Goal: Task Accomplishment & Management: Use online tool/utility

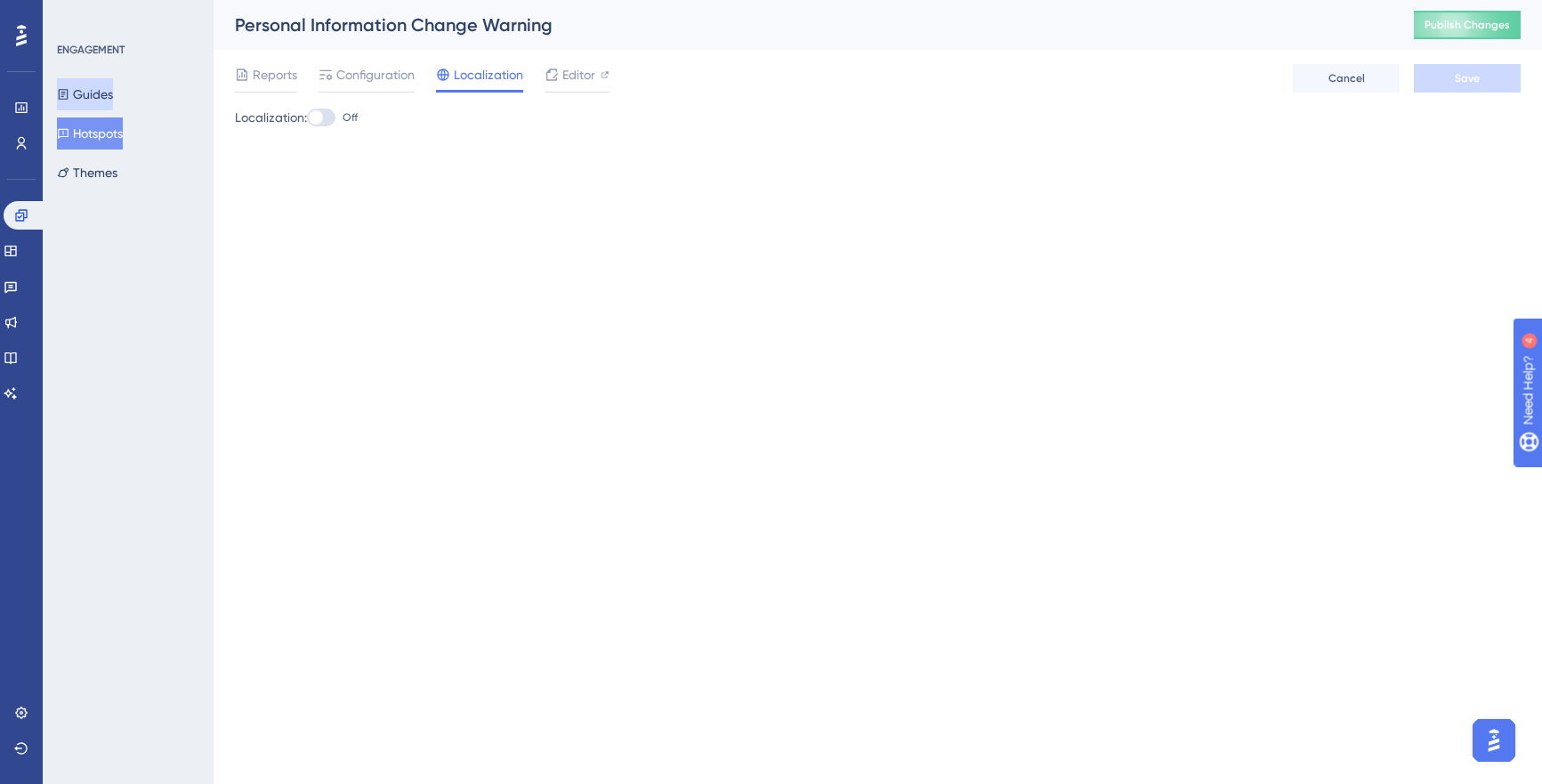
click at [105, 92] on button "Guides" at bounding box center [85, 94] width 56 height 32
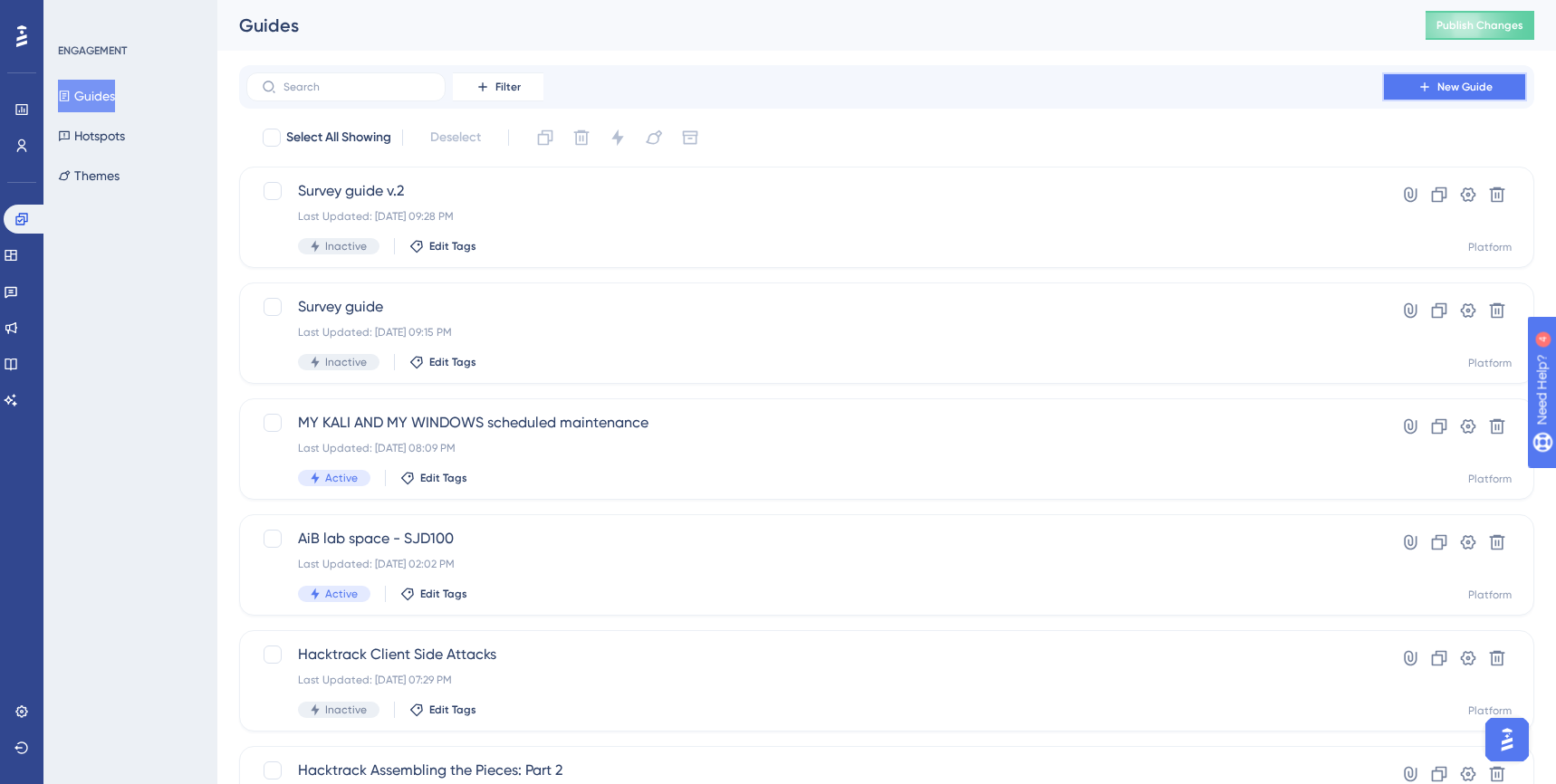
click at [1461, 85] on span "New Guide" at bounding box center [1466, 87] width 55 height 14
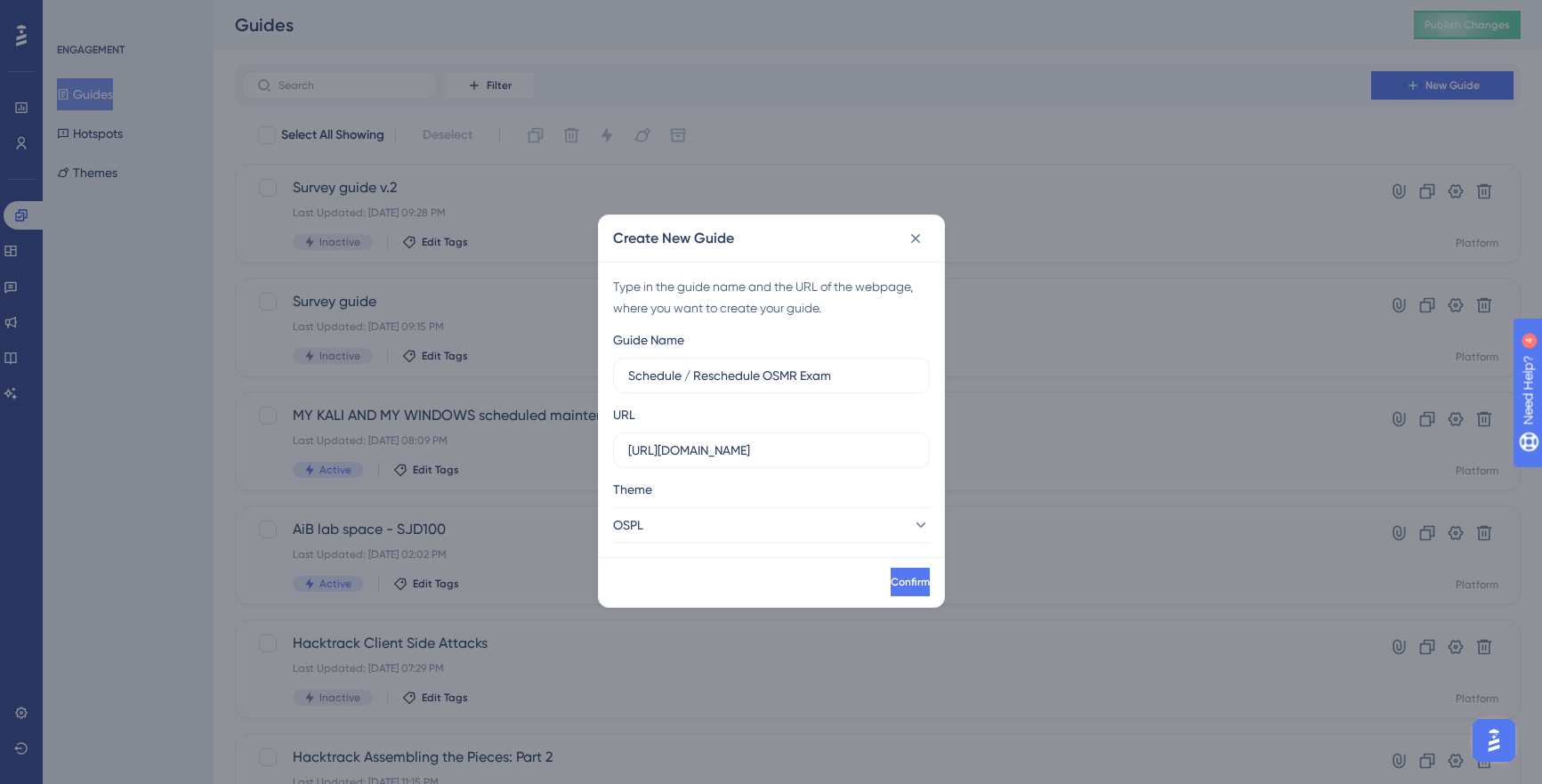
type input "Schedule / Reschedule OSMR Exam"
click at [898, 583] on button "Confirm" at bounding box center [908, 581] width 43 height 28
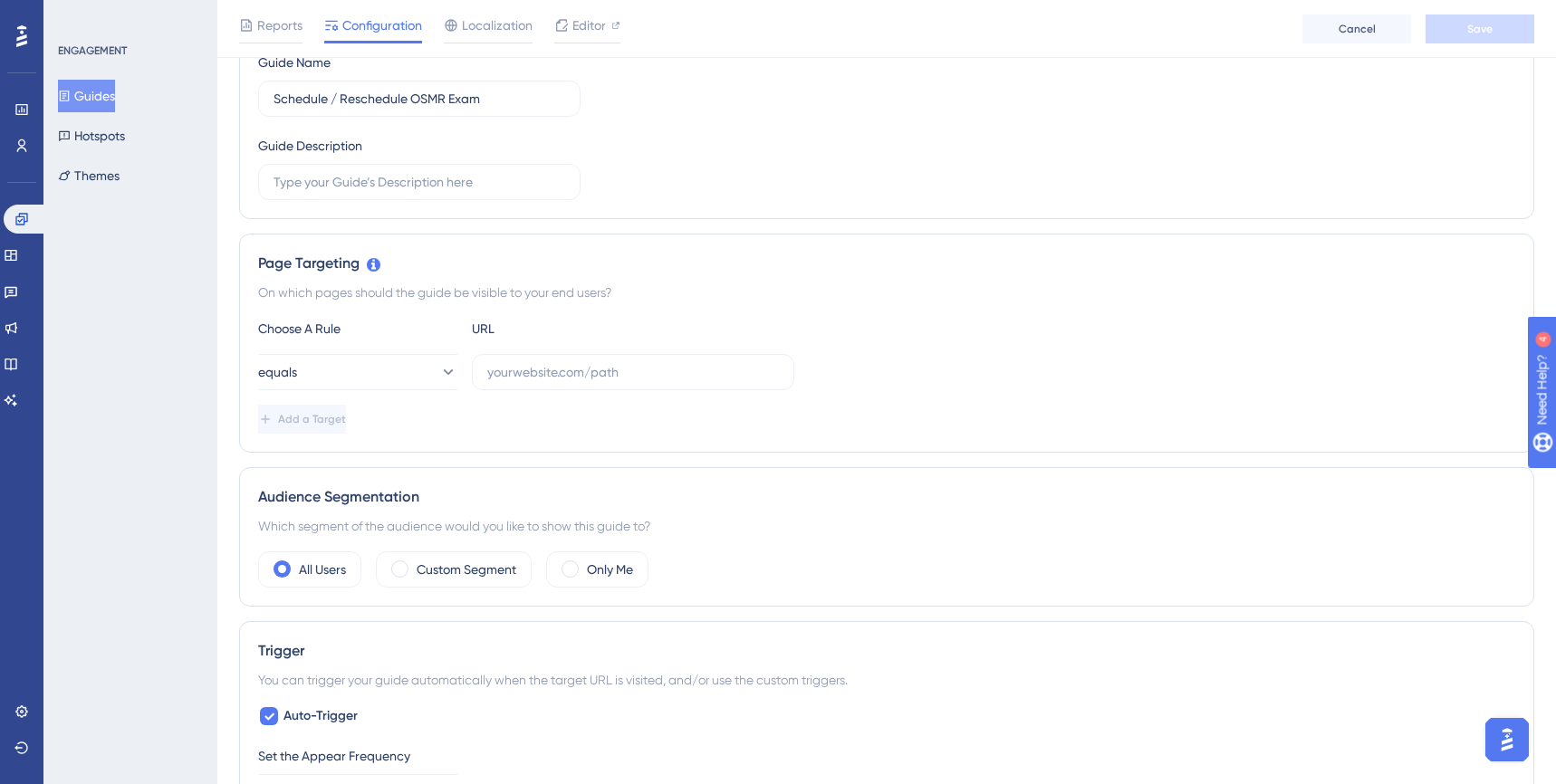
scroll to position [284, 0]
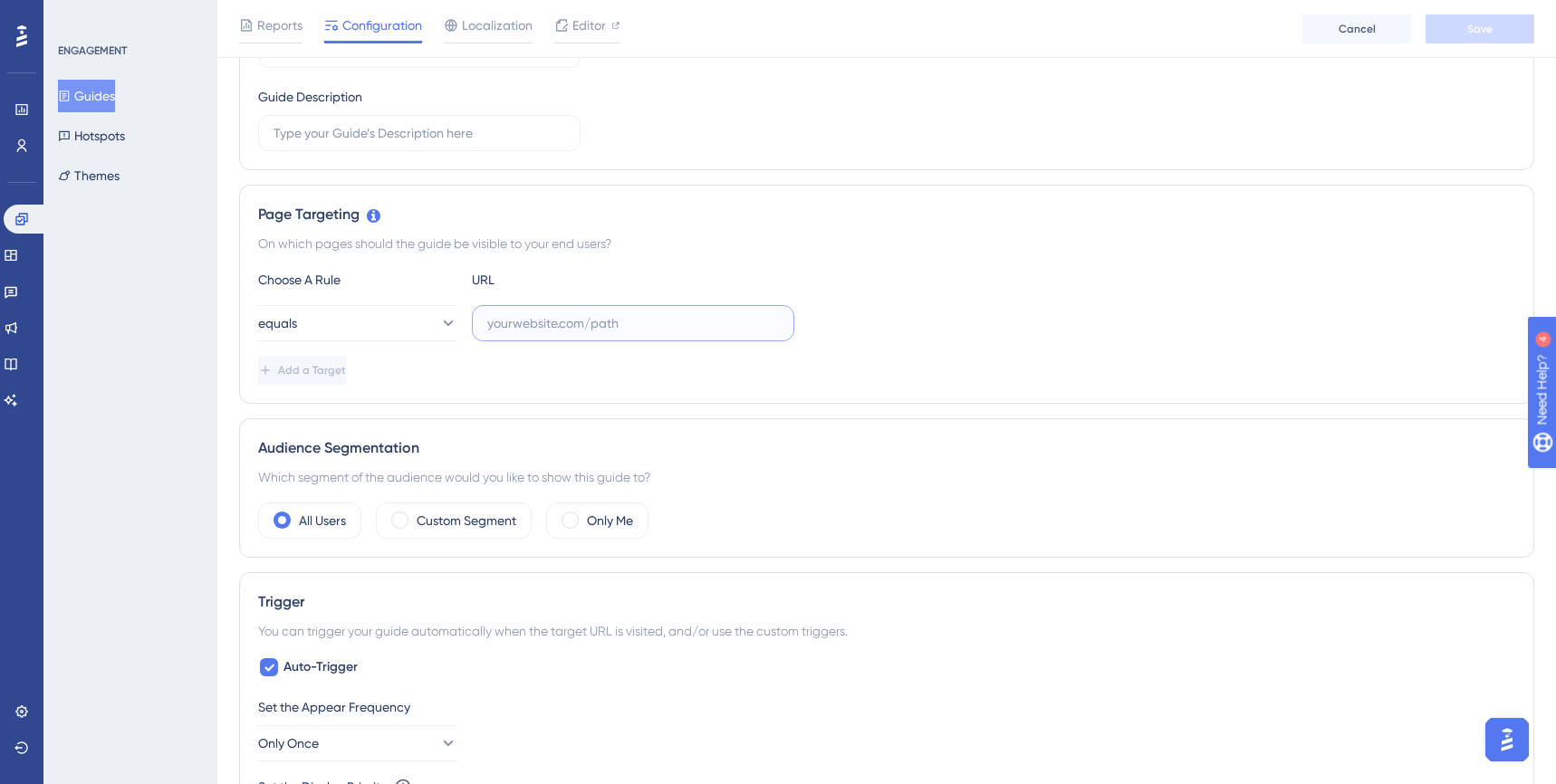
click at [647, 332] on input "text" at bounding box center [633, 323] width 292 height 20
click at [678, 323] on input "text" at bounding box center [633, 323] width 292 height 20
paste input "https://portal.offsec.com/courses/exp-312-17403/overview"
type input "https://portal.offsec.com/courses/exp-312-17403/overview"
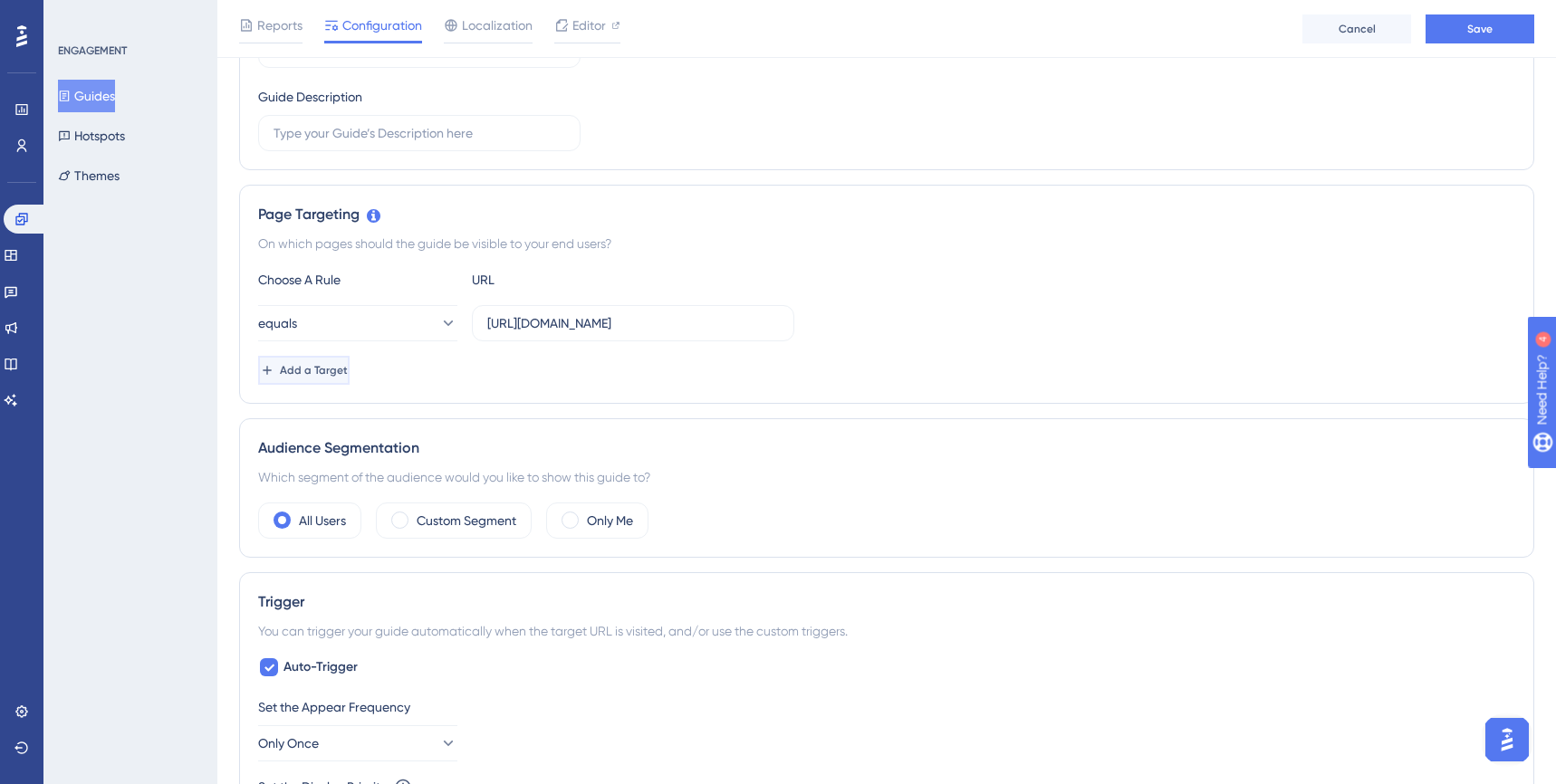
click at [336, 366] on span "Add a Target" at bounding box center [313, 370] width 68 height 14
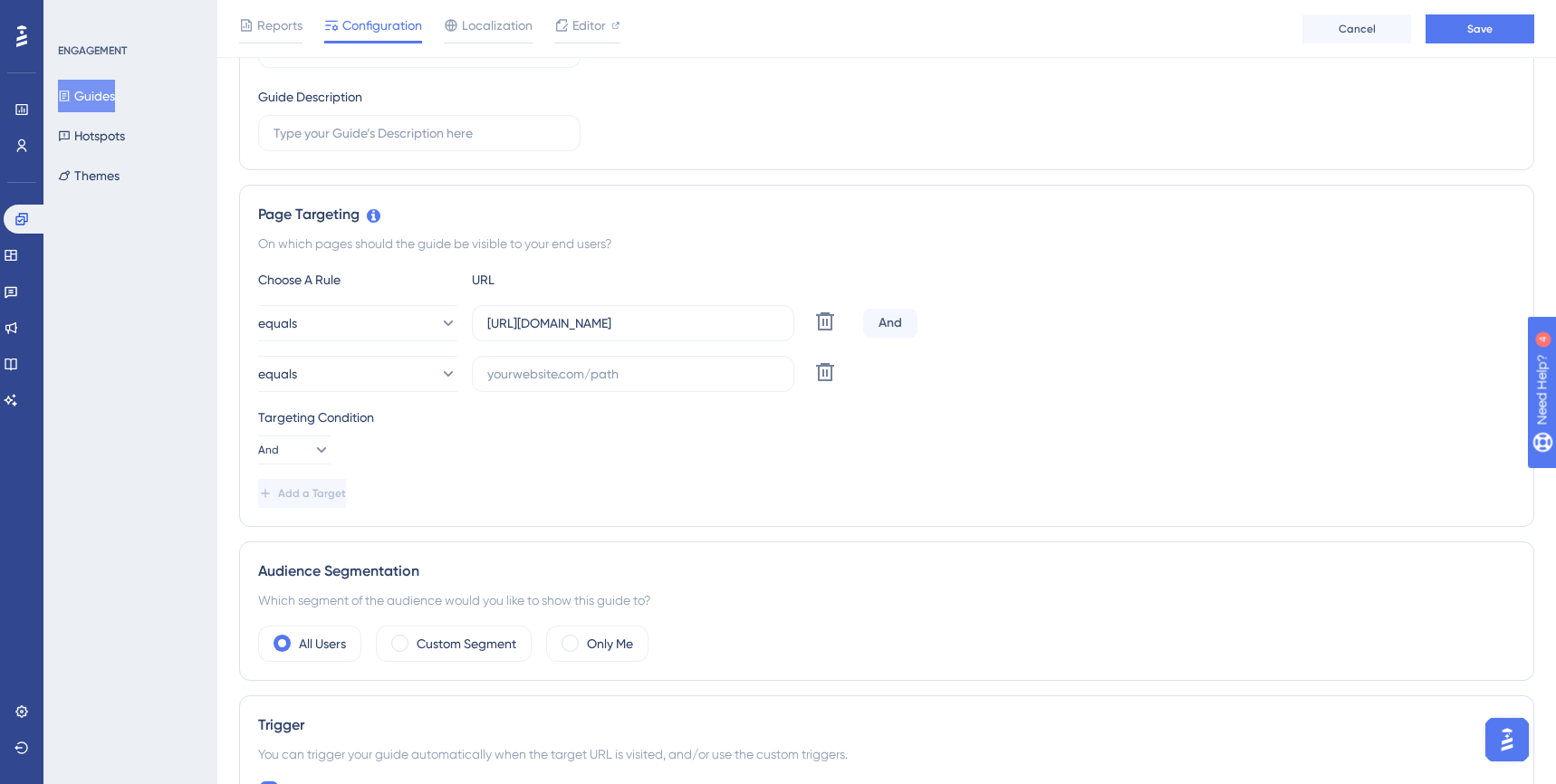
click at [900, 326] on div "And" at bounding box center [890, 323] width 54 height 29
click at [909, 321] on div "And" at bounding box center [890, 323] width 54 height 29
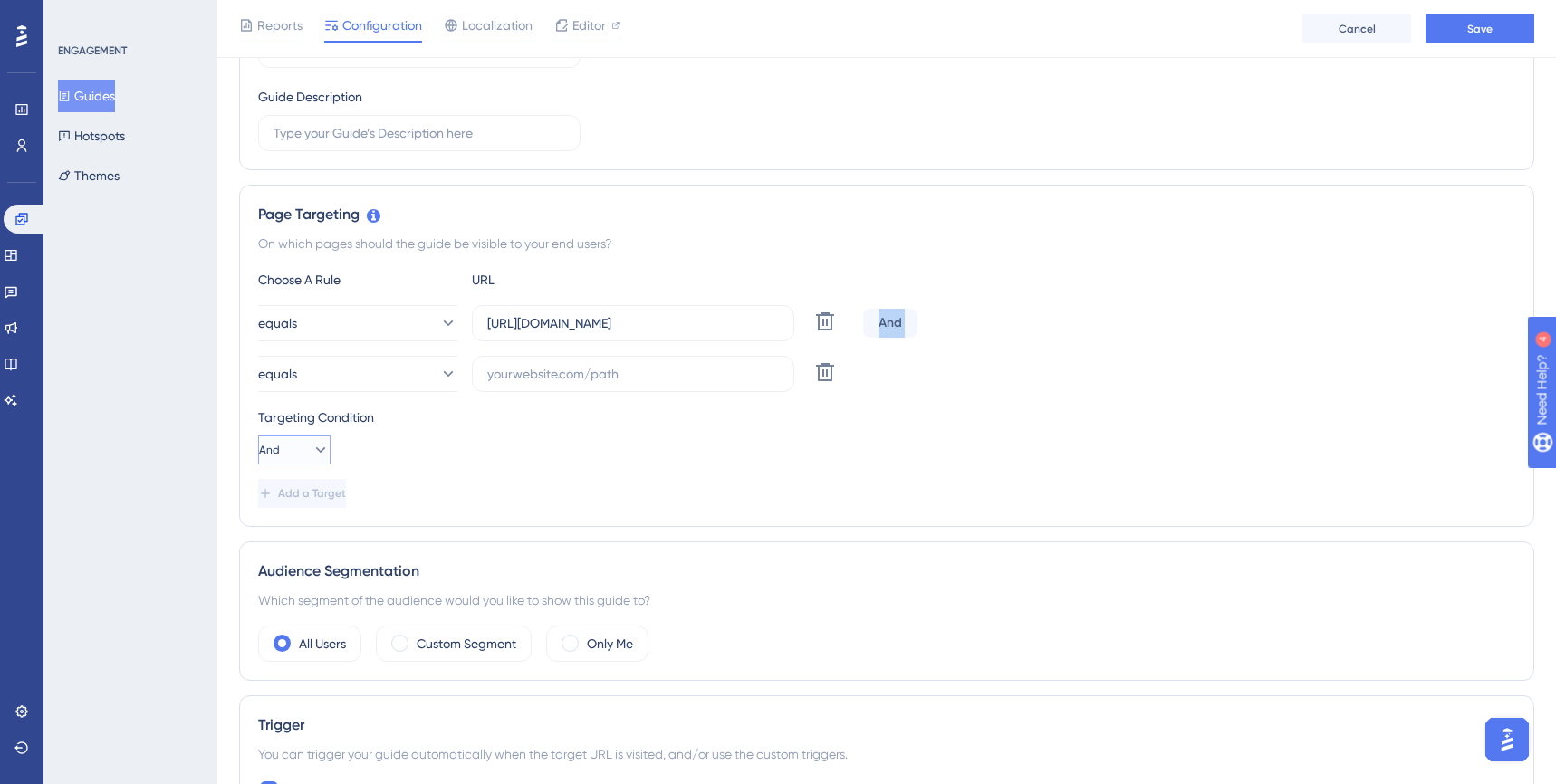
click at [311, 448] on icon at bounding box center [320, 450] width 18 height 18
click at [288, 539] on span "Or" at bounding box center [284, 538] width 14 height 22
click at [641, 381] on input "text" at bounding box center [633, 374] width 292 height 20
paste input "https://portal.offsec.com/courses/exp-312-17403/syllabus/book"
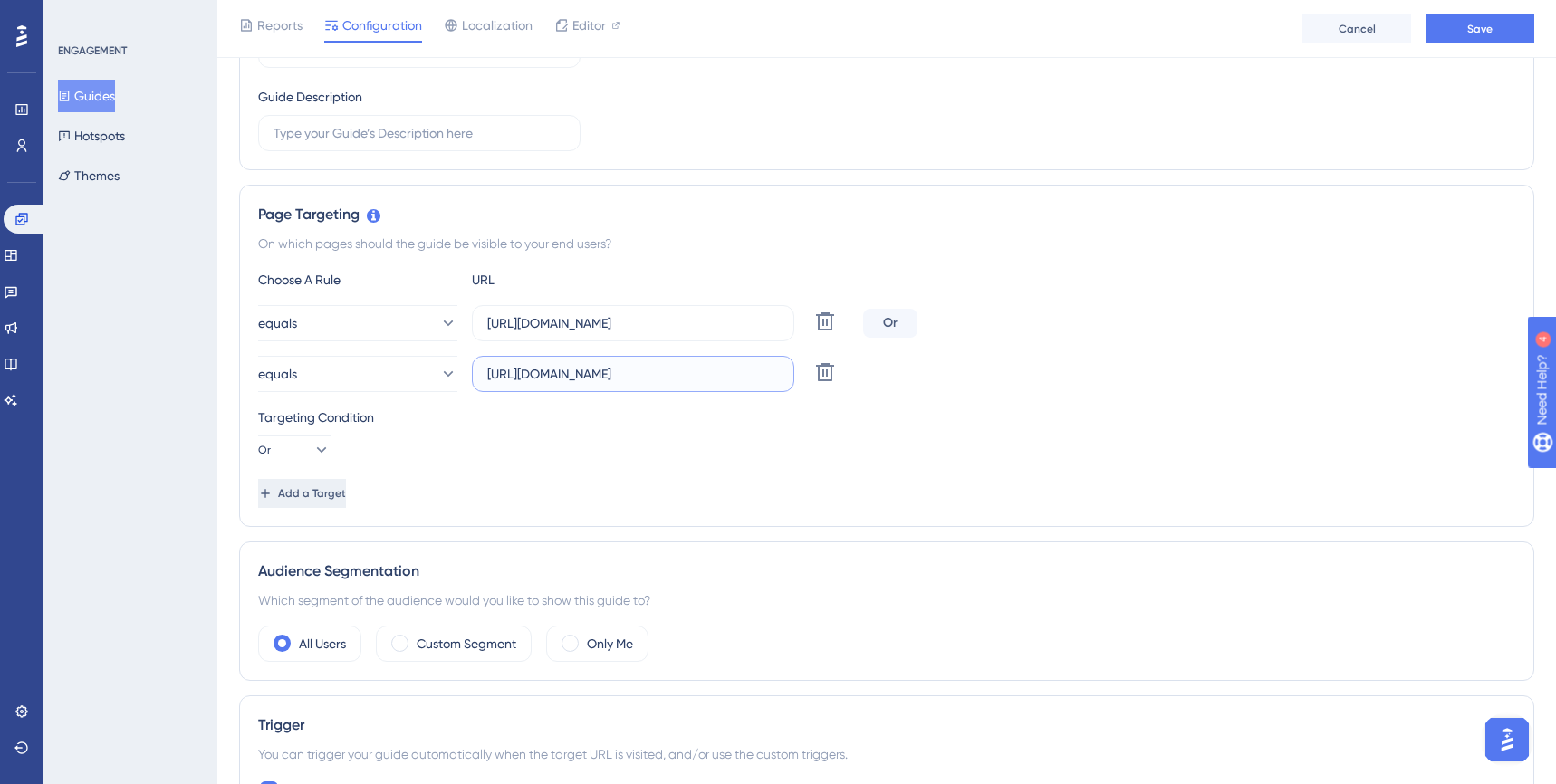
type input "https://portal.offsec.com/courses/exp-312-17403/syllabus/book"
click at [348, 501] on button "Add a Target" at bounding box center [304, 494] width 91 height 29
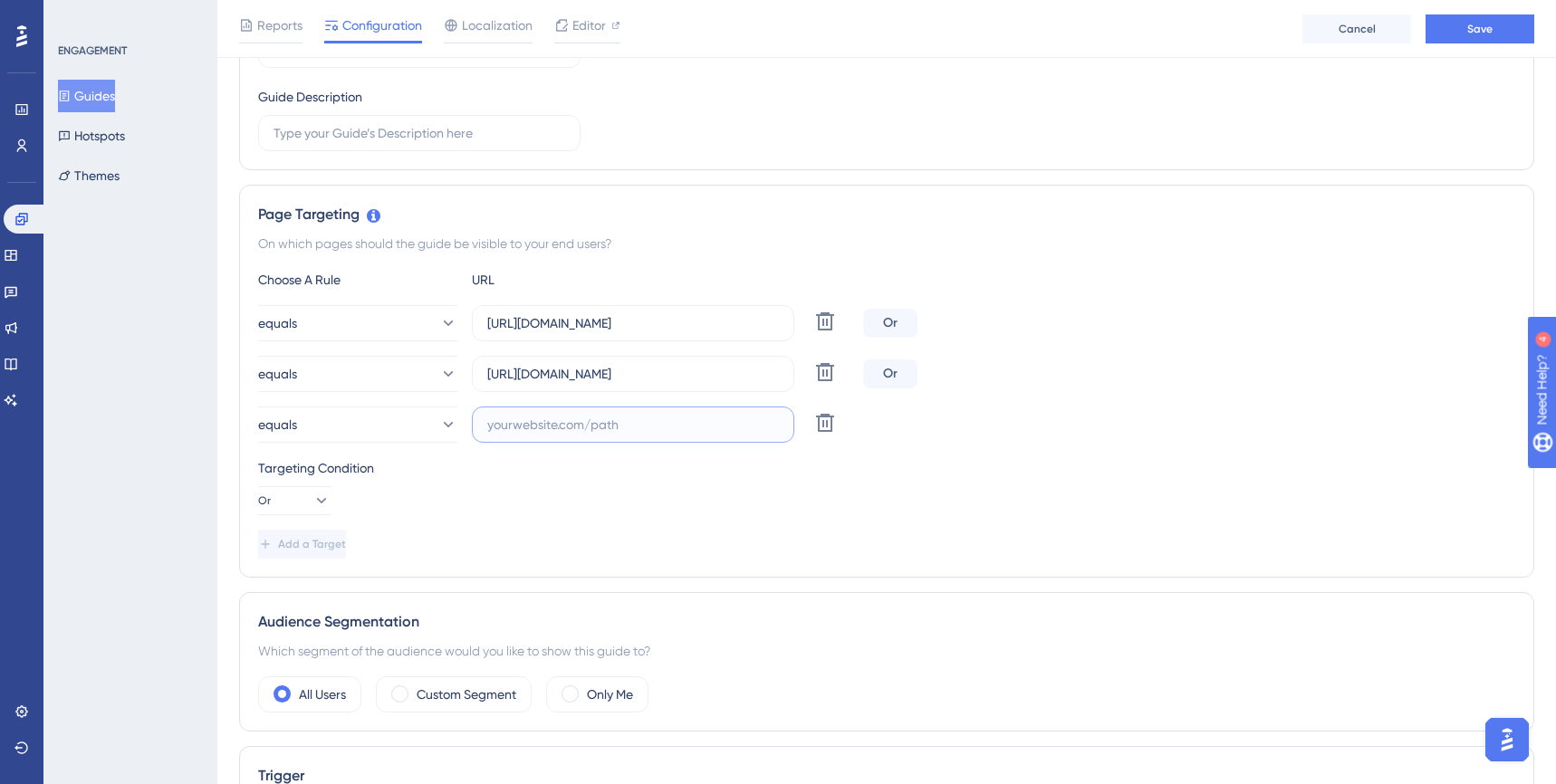
click at [600, 423] on input "text" at bounding box center [633, 424] width 292 height 20
paste input "https://portal.offsec.com/courses/exp-312-17403/exam"
type input "https://portal.offsec.com/courses/exp-312-17403/exam"
click at [1196, 473] on div "Targeting Condition" at bounding box center [886, 468] width 1257 height 22
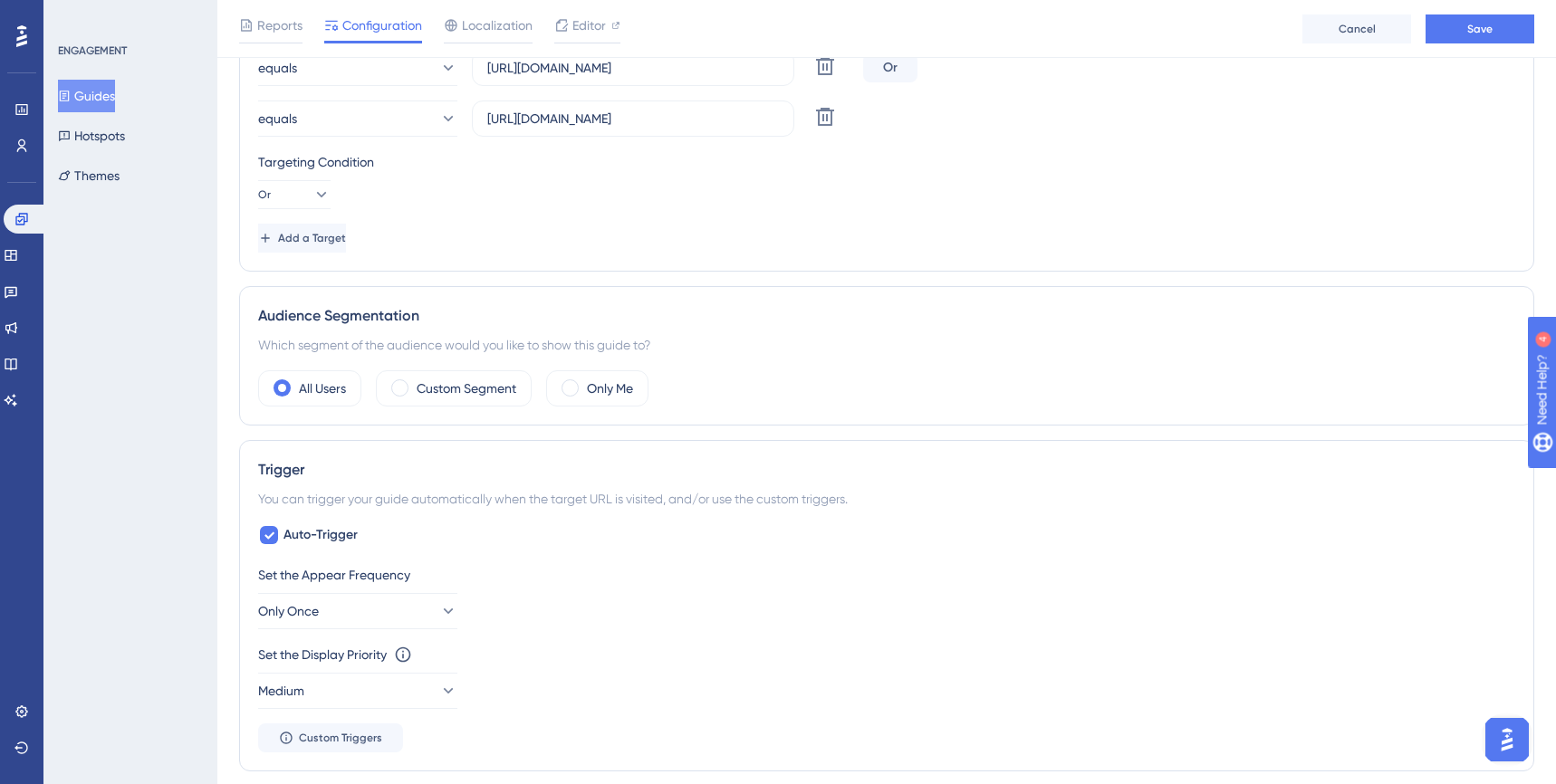
scroll to position [598, 0]
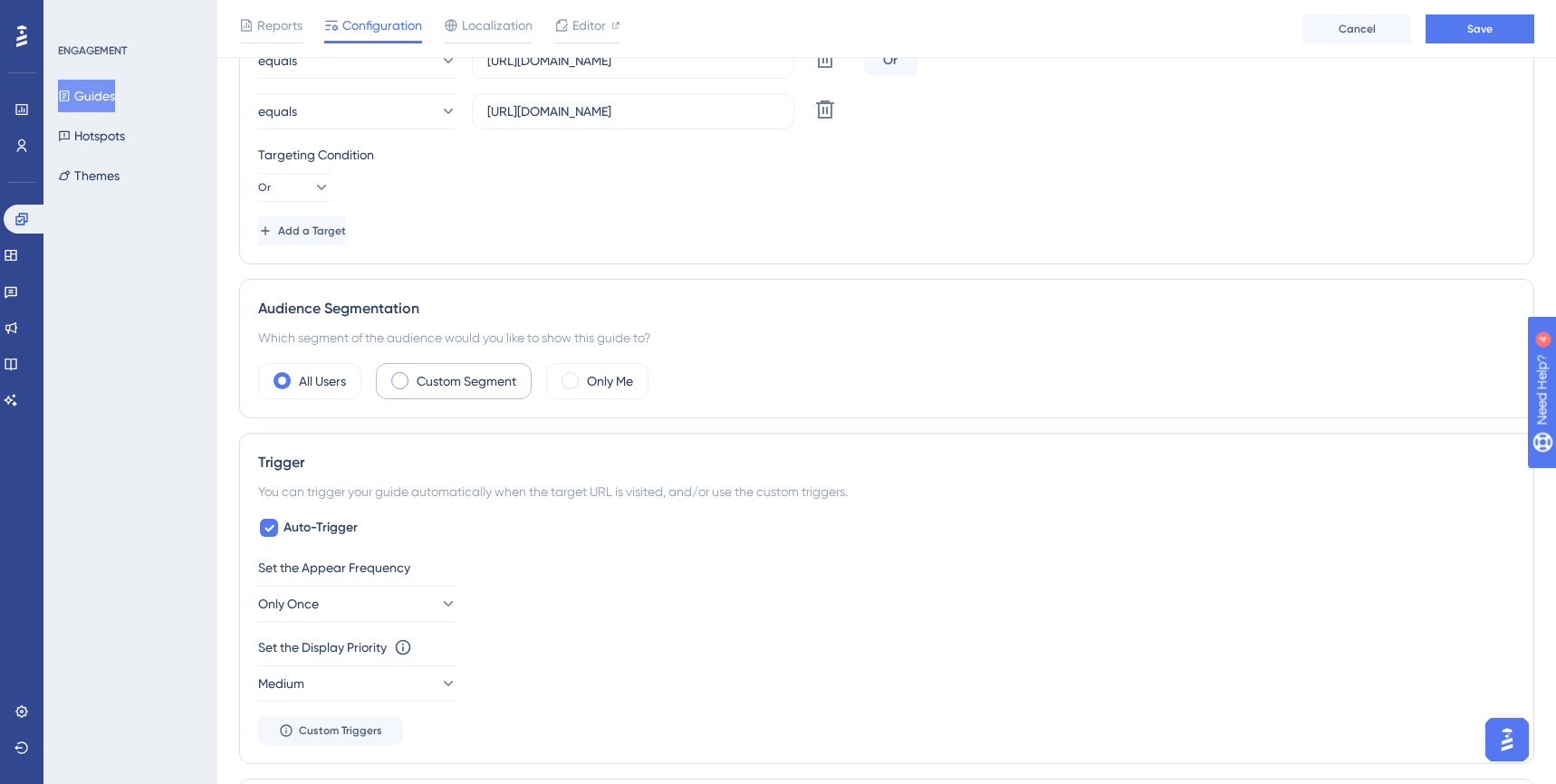
click at [403, 383] on span at bounding box center [400, 381] width 17 height 17
click at [414, 375] on input "radio" at bounding box center [414, 375] width 0 height 0
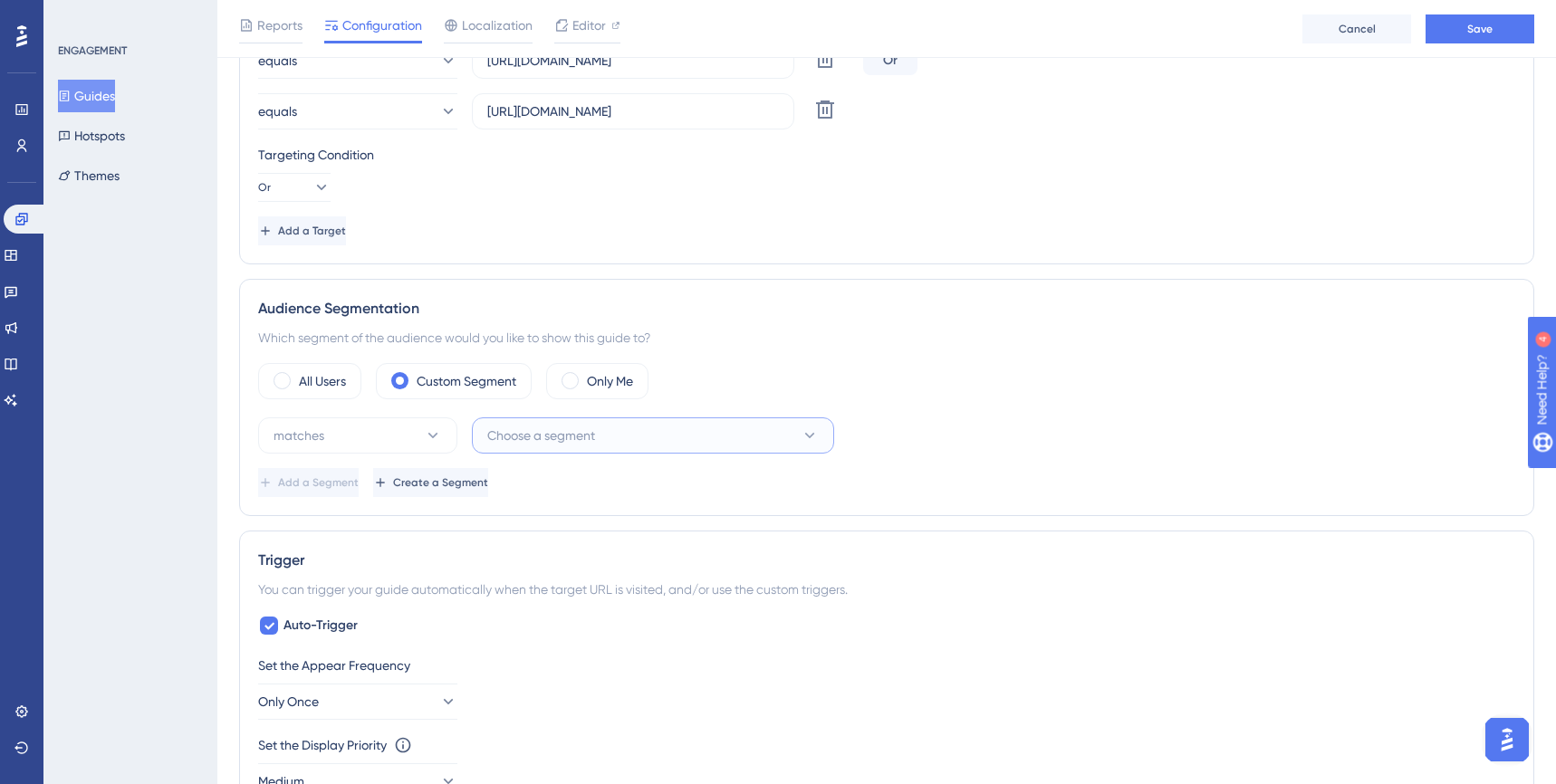
click at [802, 429] on icon at bounding box center [810, 435] width 18 height 18
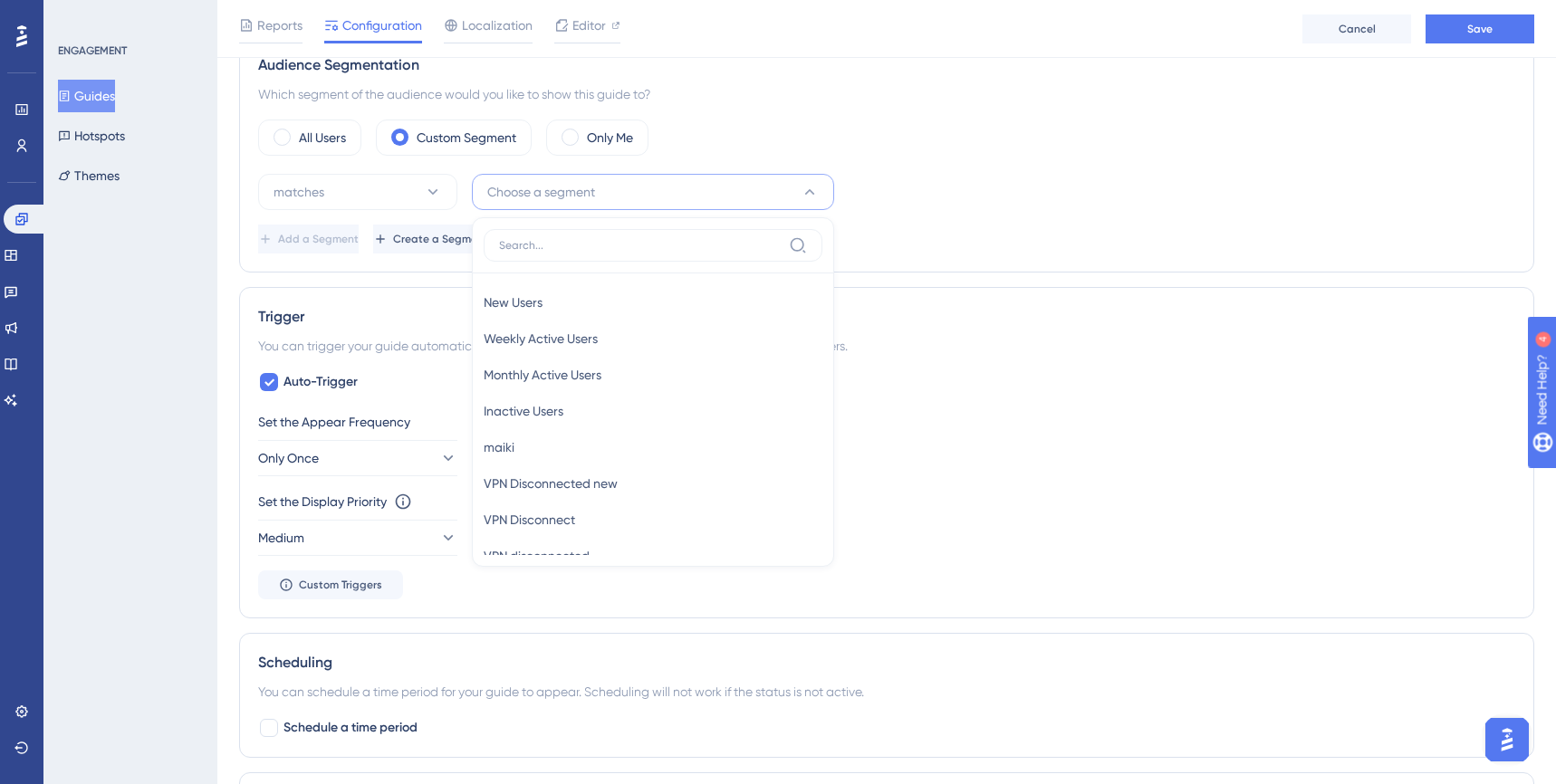
scroll to position [66, 0]
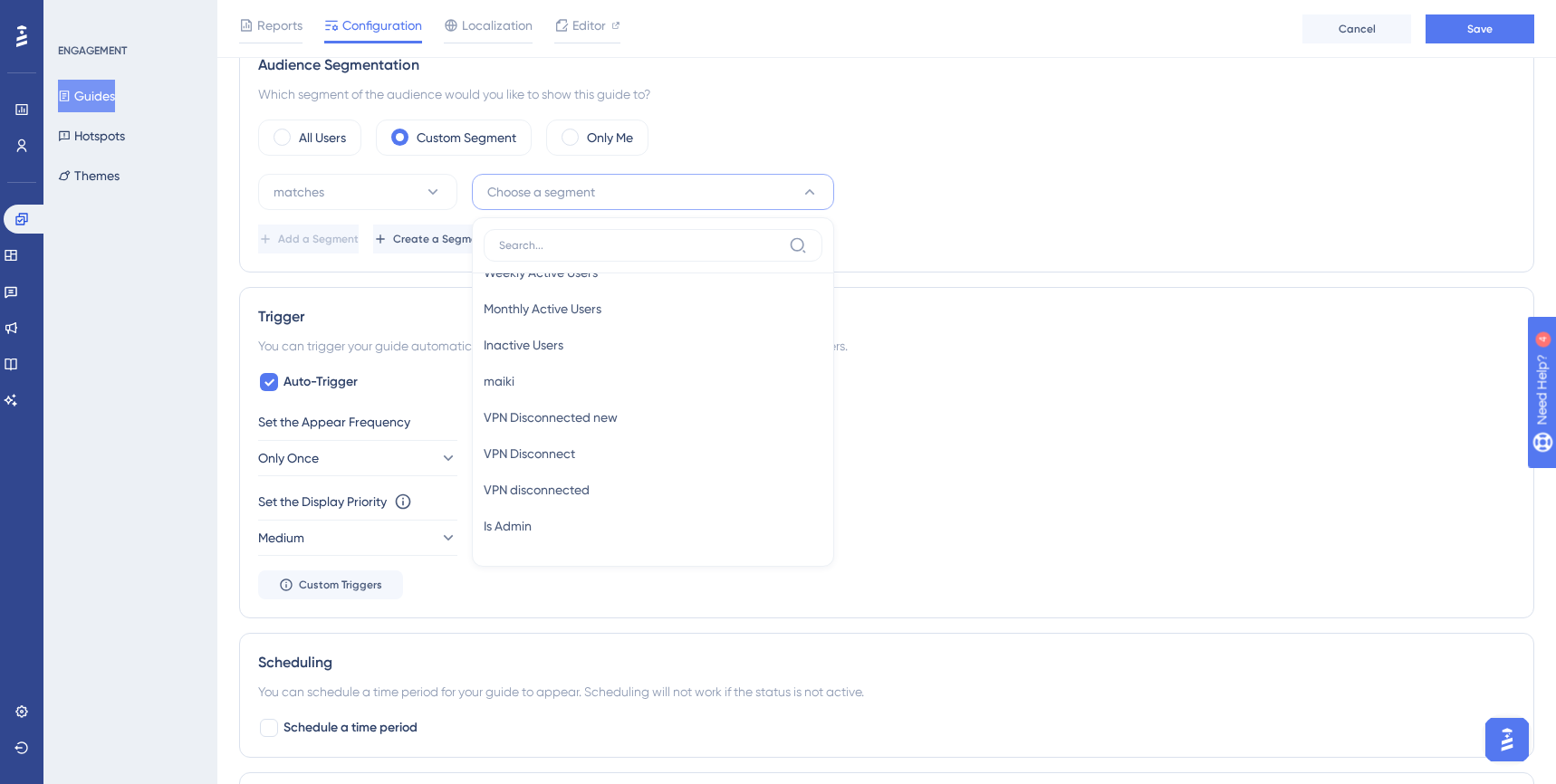
click at [988, 353] on div "You can trigger your guide automatically when the target URL is visited, and/or…" at bounding box center [886, 345] width 1257 height 22
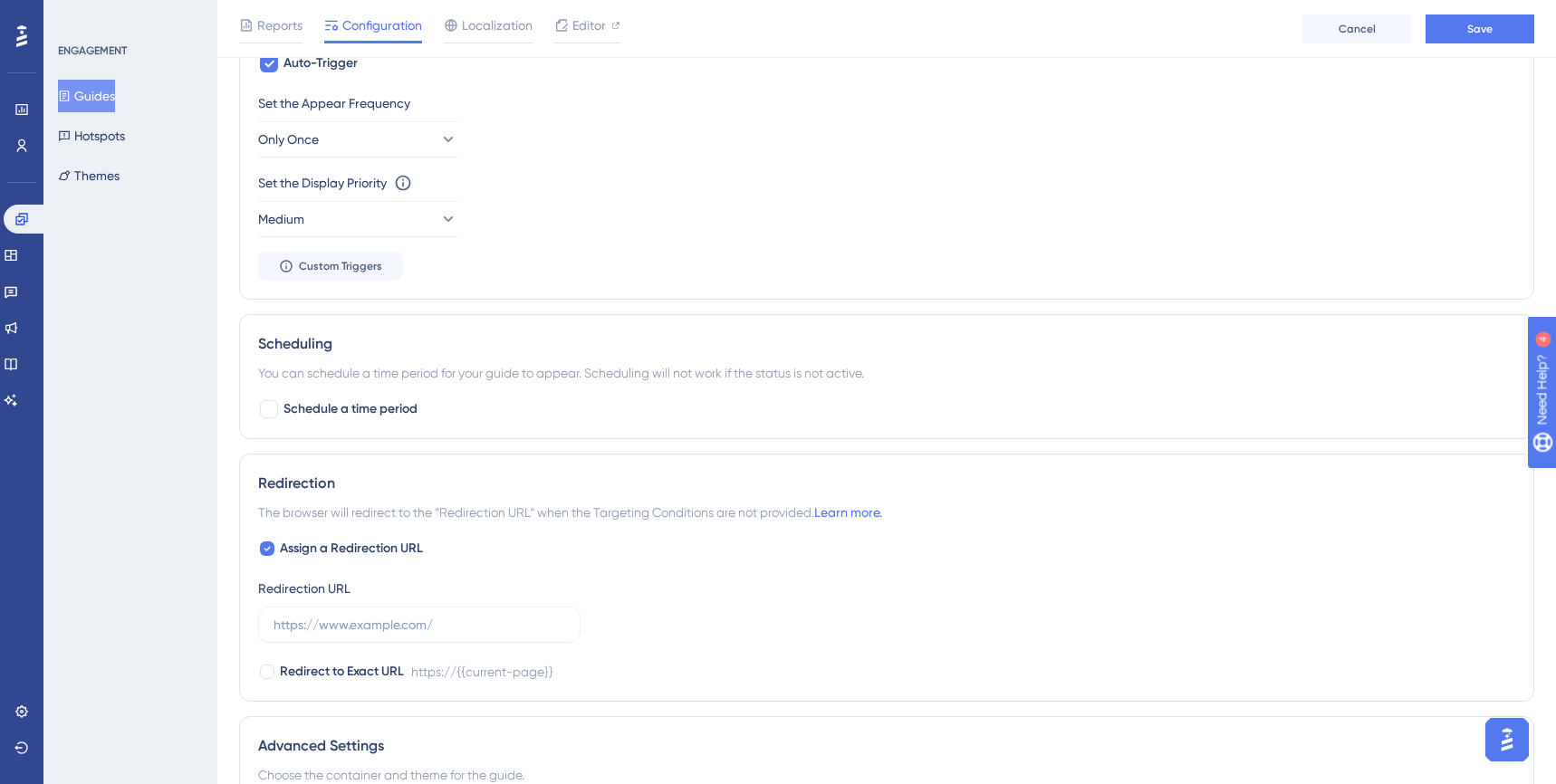
scroll to position [1184, 0]
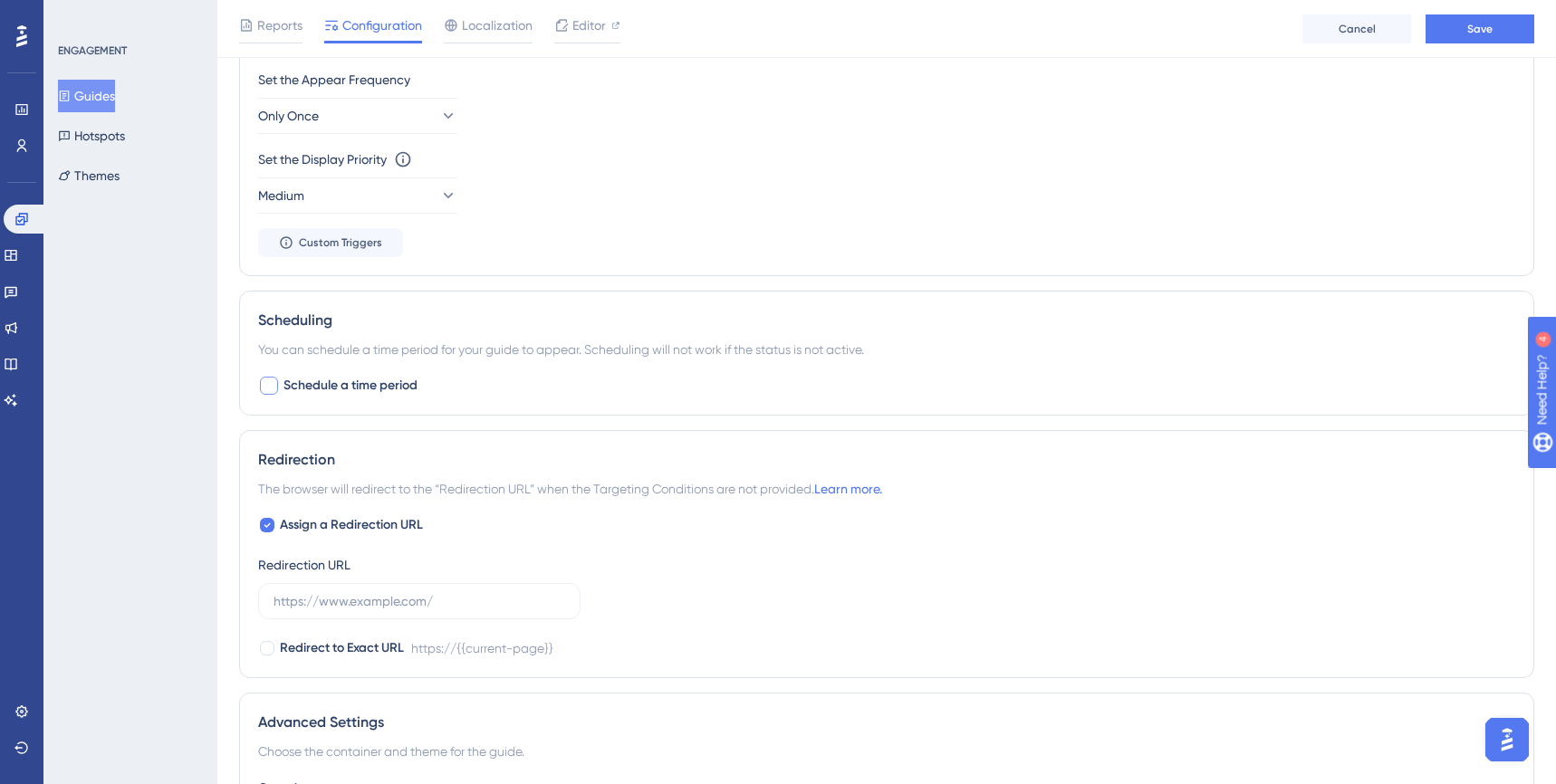
click at [273, 383] on div at bounding box center [268, 385] width 18 height 18
checkbox input "true"
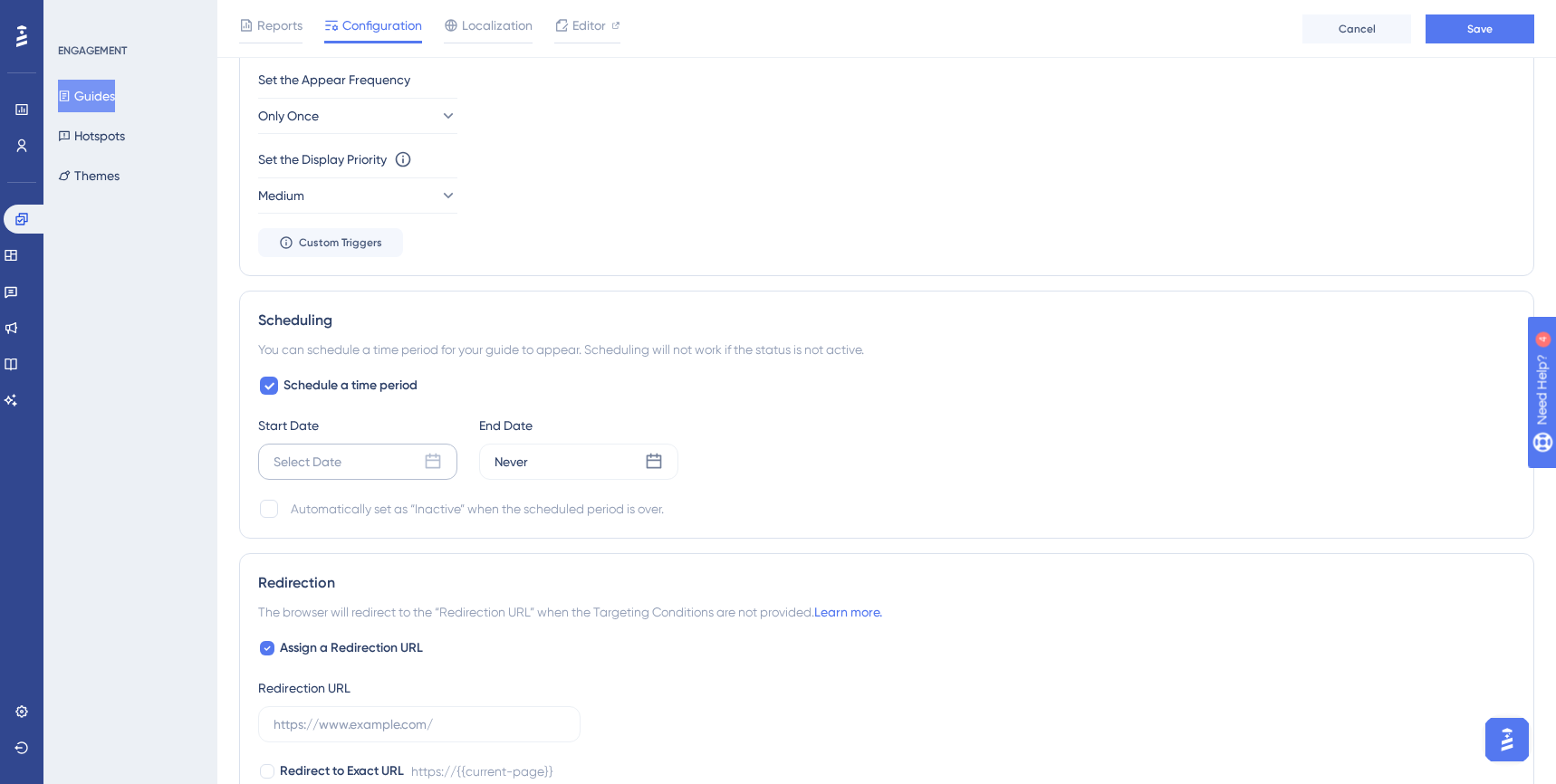
click at [436, 461] on icon at bounding box center [433, 461] width 15 height 15
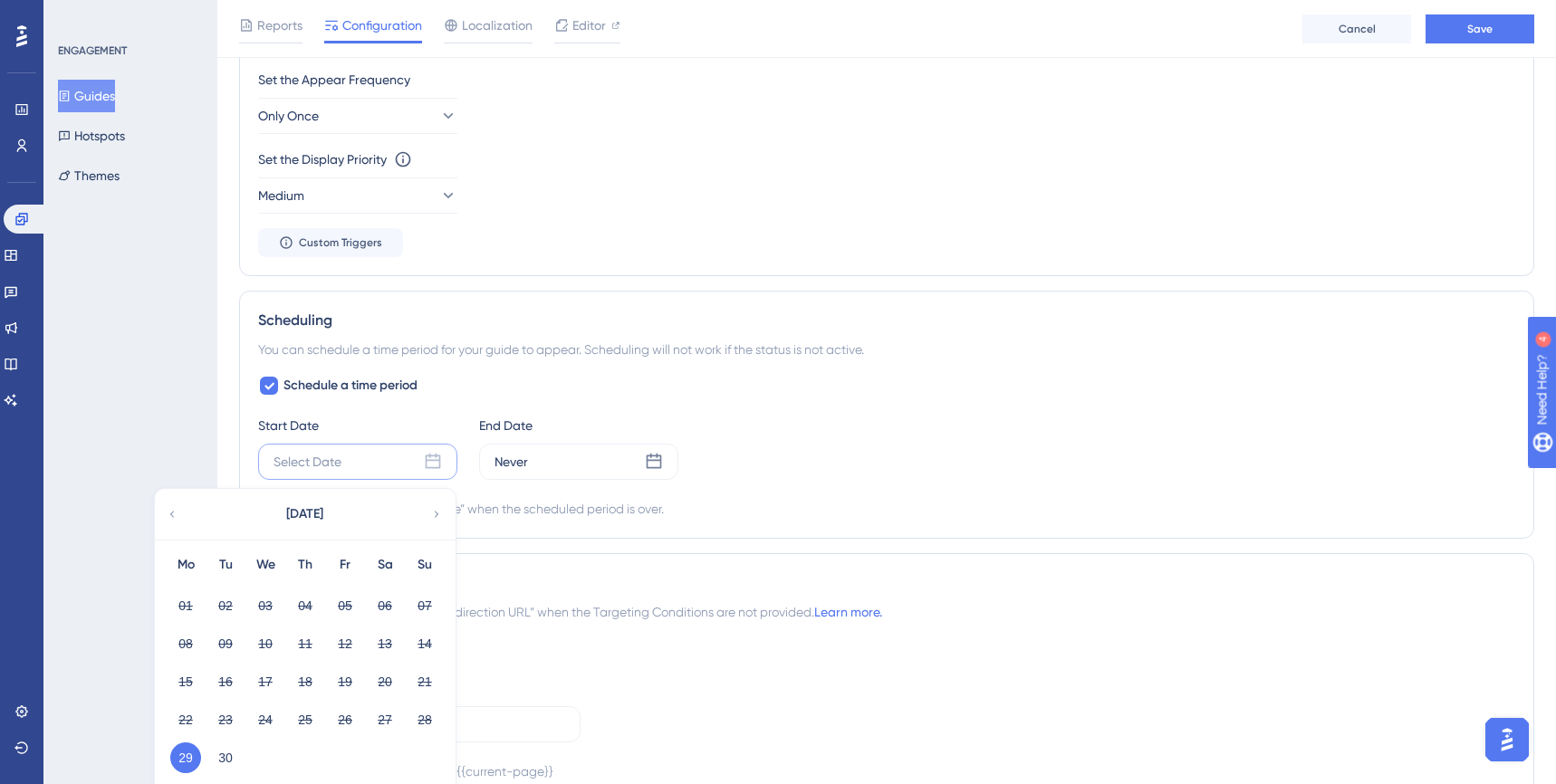
click at [178, 755] on button "29" at bounding box center [186, 758] width 30 height 30
click at [182, 761] on button "29" at bounding box center [186, 758] width 30 height 30
click at [184, 758] on button "29" at bounding box center [186, 758] width 30 height 30
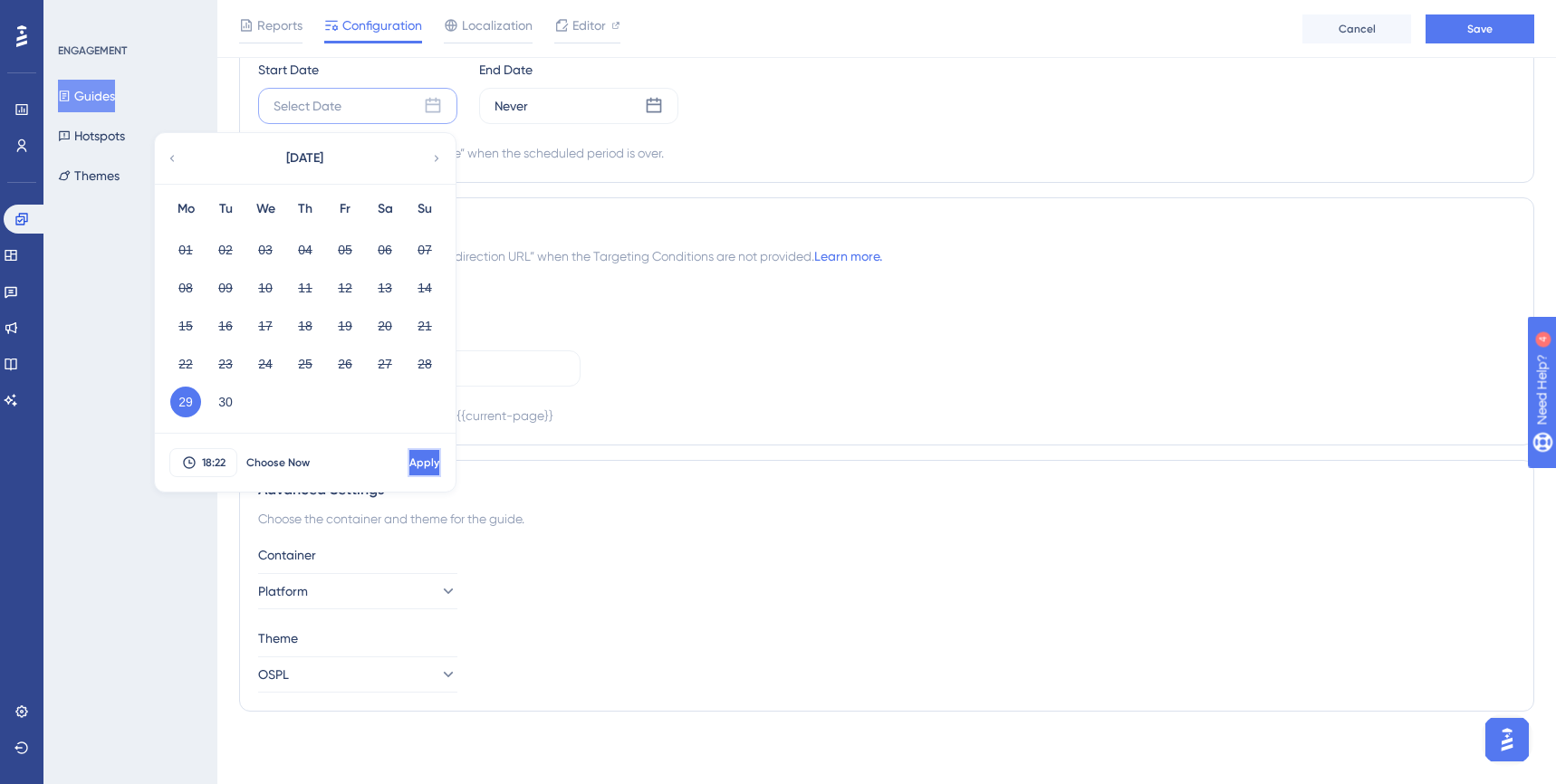
click at [409, 458] on span "Apply" at bounding box center [423, 462] width 30 height 14
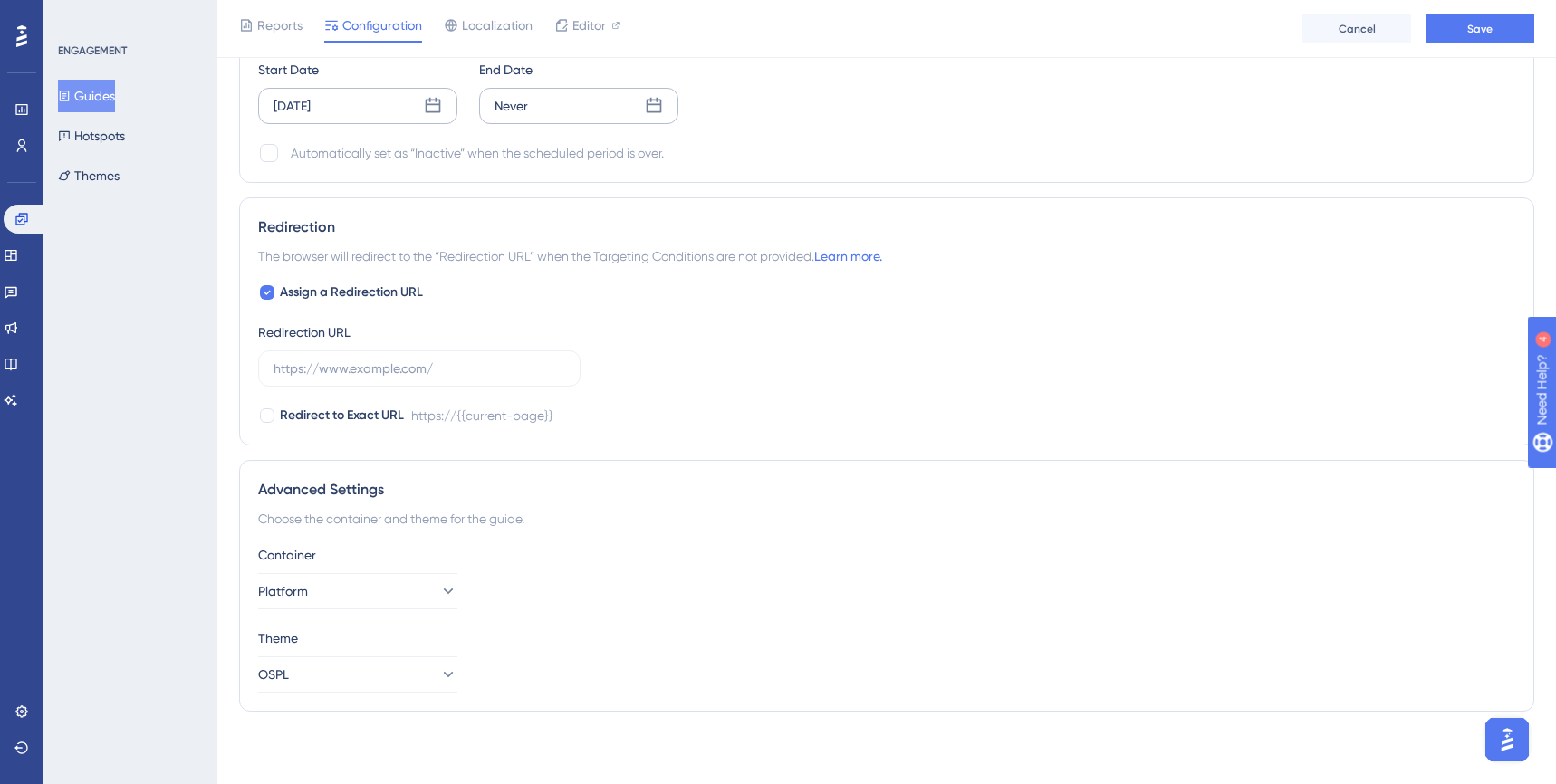
click at [656, 110] on icon at bounding box center [654, 106] width 18 height 18
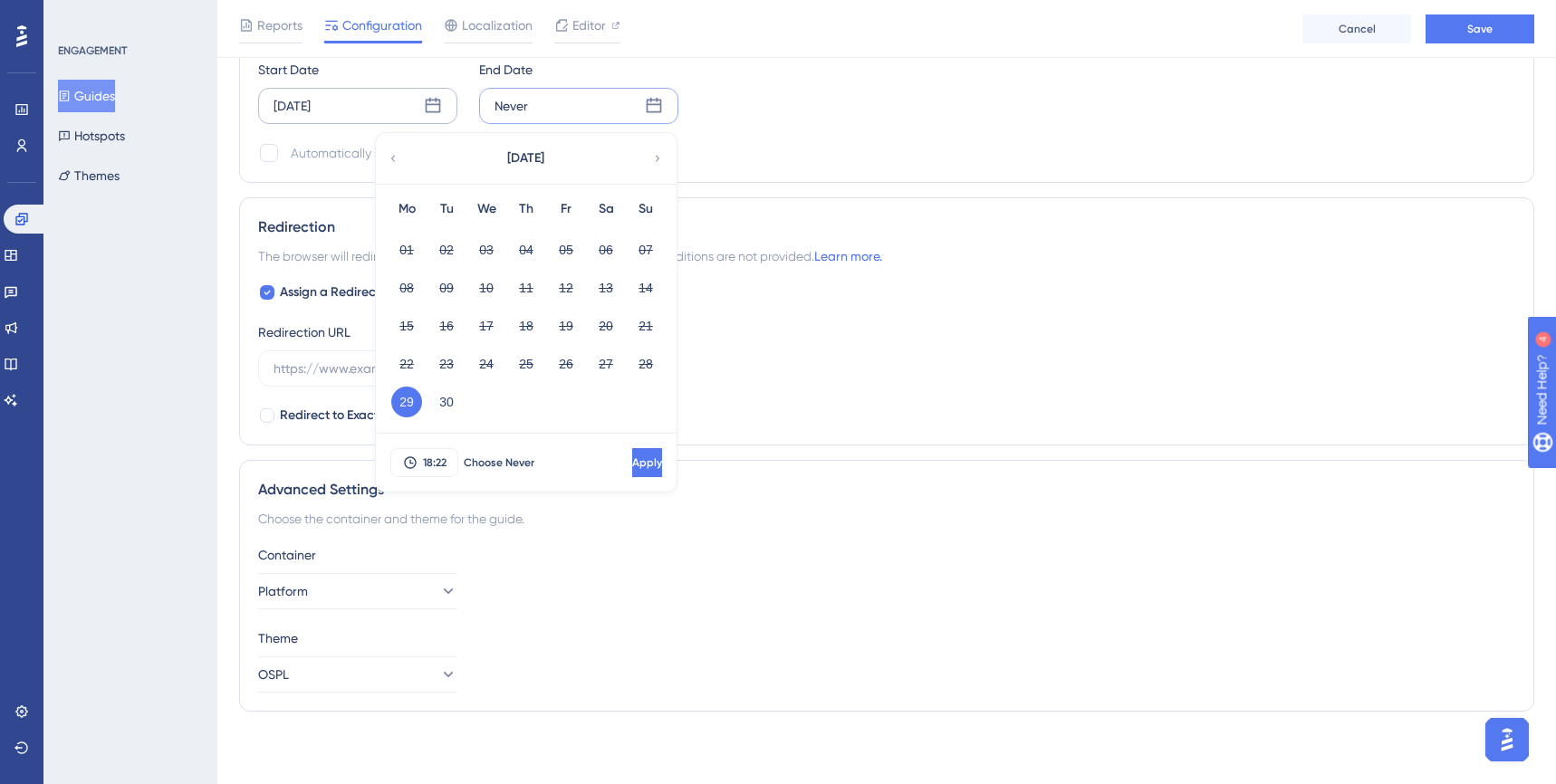
click at [660, 161] on icon at bounding box center [657, 158] width 12 height 16
click at [606, 289] on button "11" at bounding box center [606, 288] width 30 height 30
click at [632, 478] on div "18:22 Choose Never Apply" at bounding box center [526, 462] width 301 height 58
click at [631, 469] on span "Apply" at bounding box center [645, 462] width 30 height 14
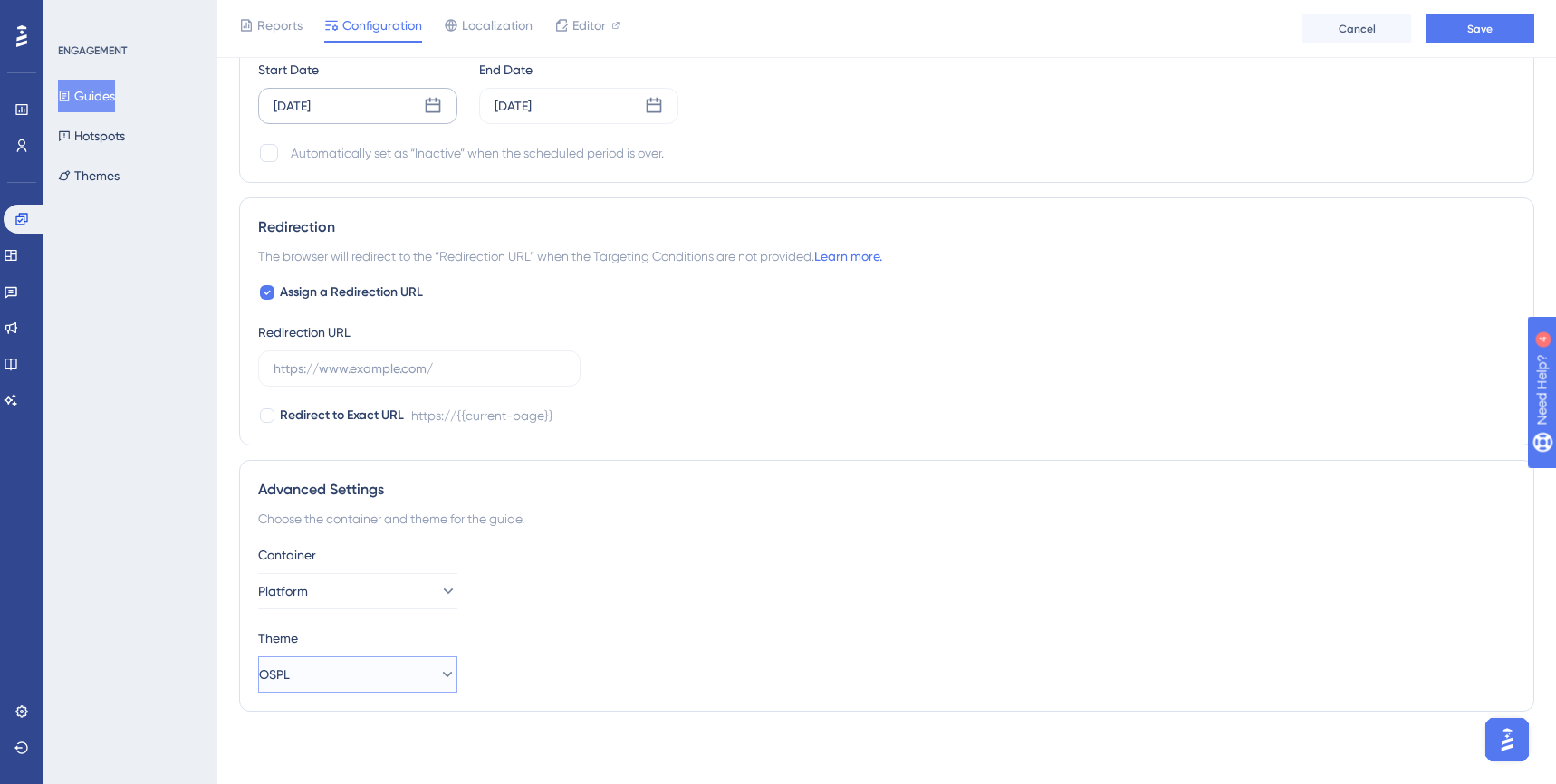
click at [410, 680] on button "OSPL" at bounding box center [357, 675] width 199 height 36
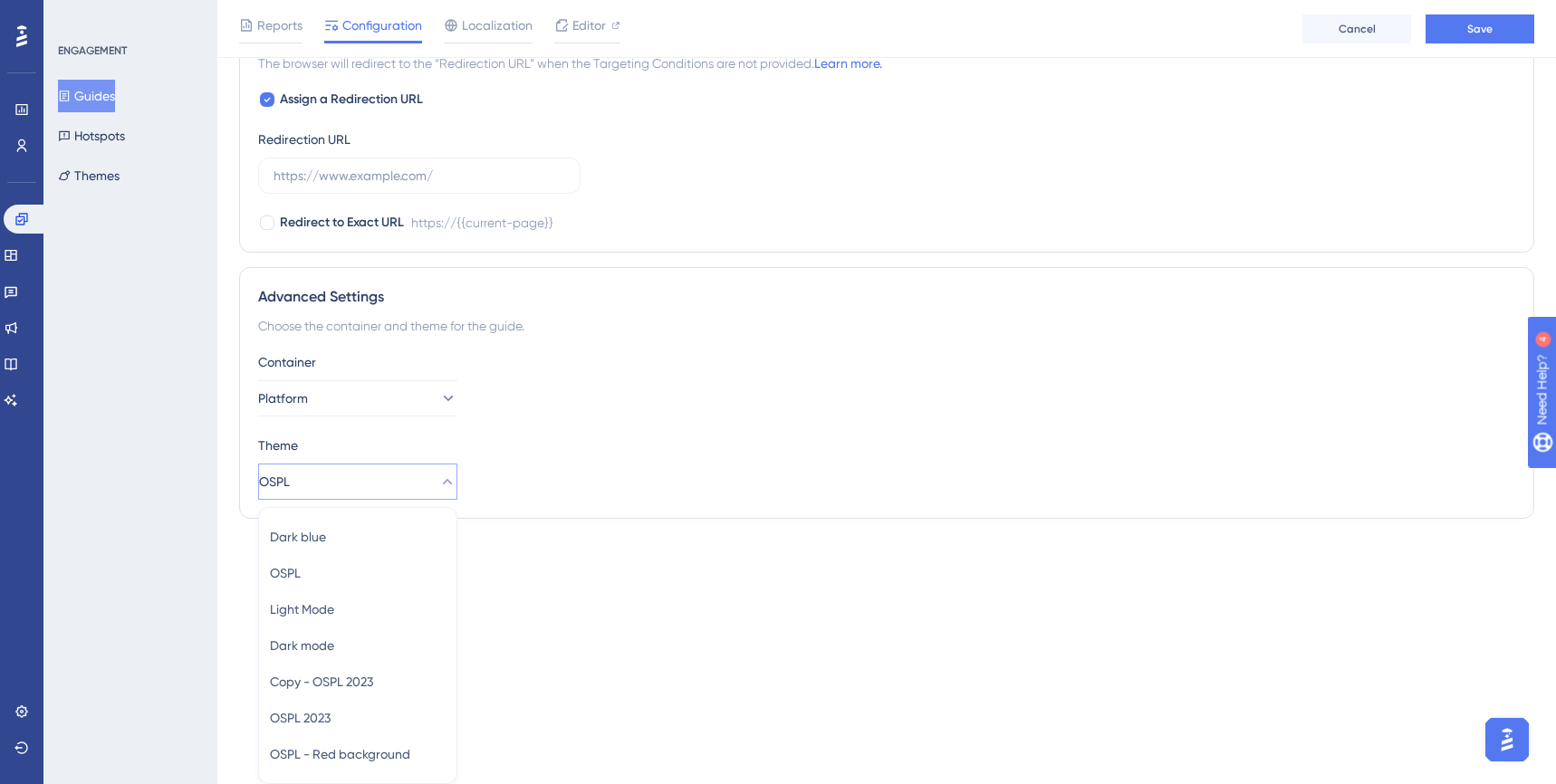
click at [897, 461] on div "Theme OSPL Dark blue Dark blue OSPL OSPL Light Mode Light Mode Dark mode Dark m…" at bounding box center [886, 467] width 1257 height 66
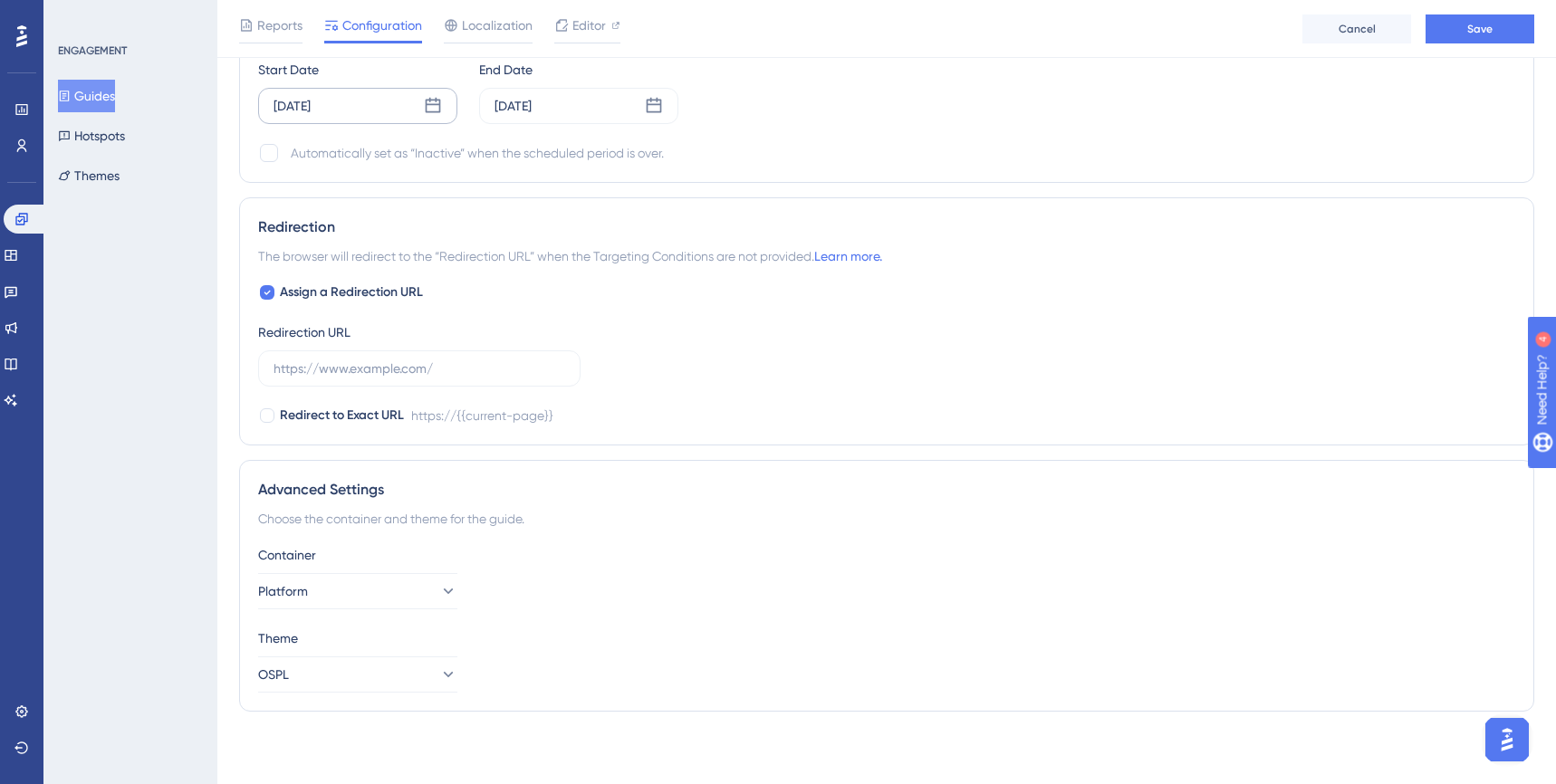
scroll to position [1539, 0]
click at [1496, 27] on button "Save" at bounding box center [1480, 29] width 108 height 29
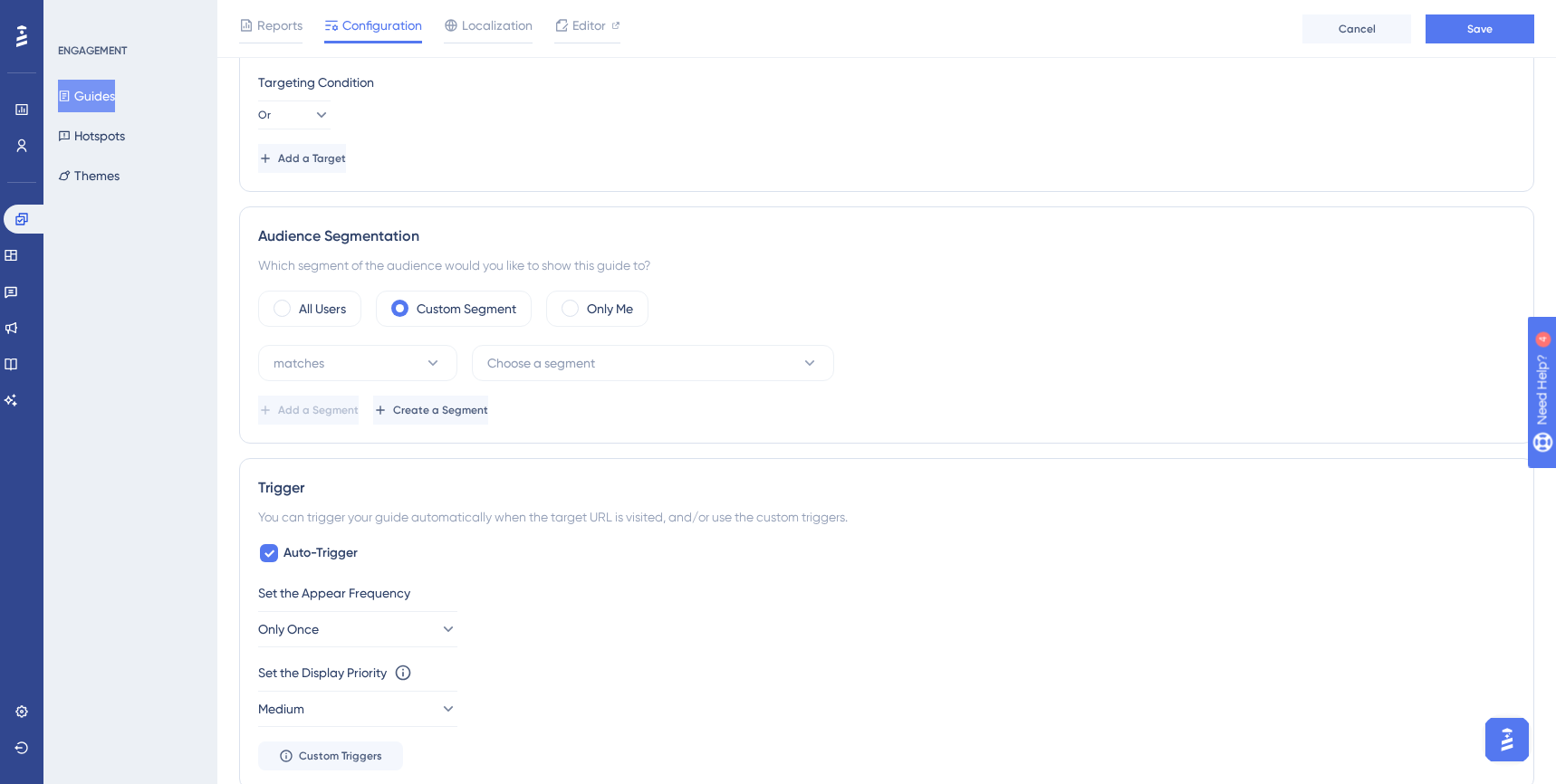
scroll to position [651, 0]
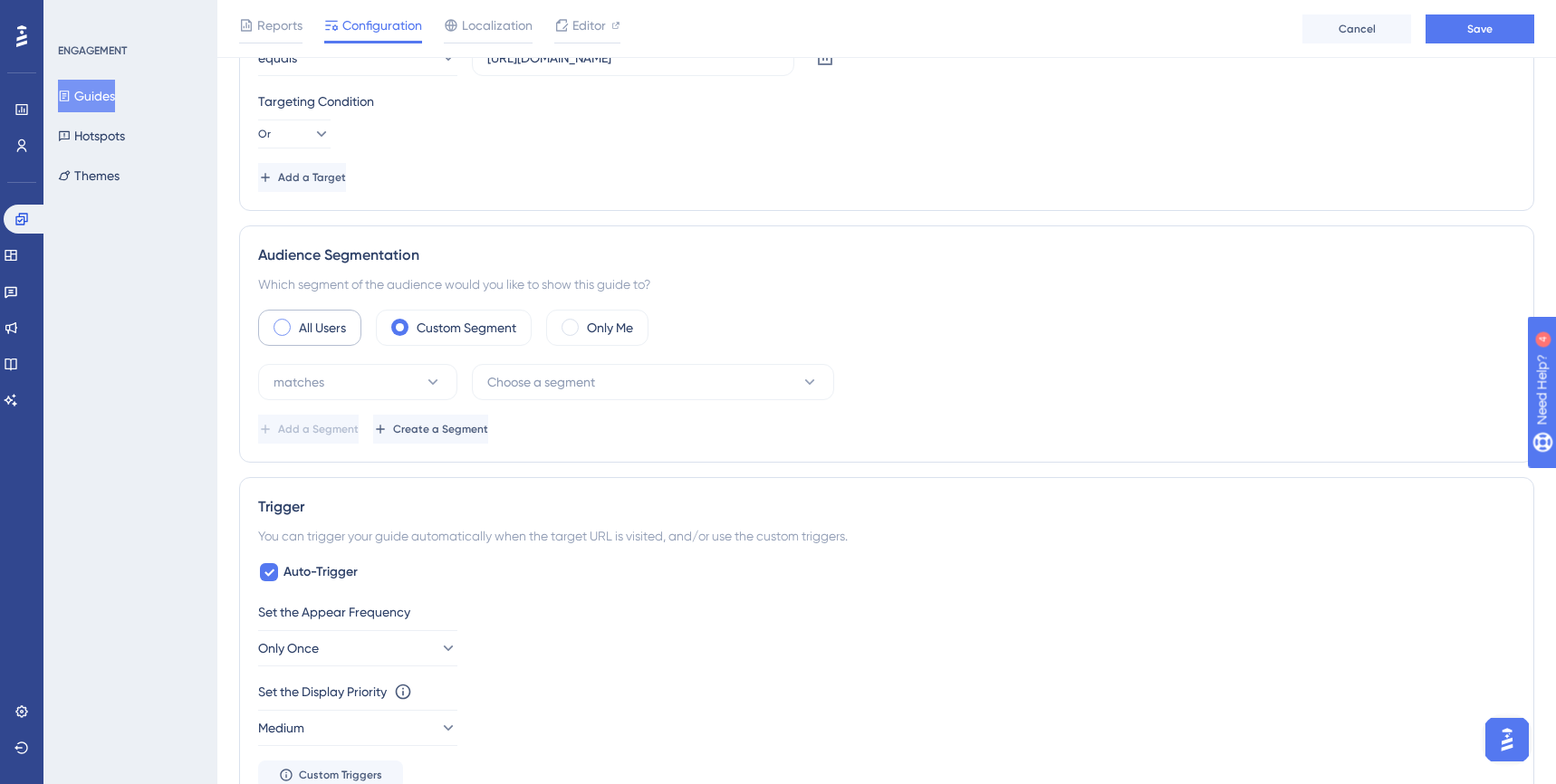
click at [284, 326] on span at bounding box center [282, 327] width 17 height 17
click at [296, 322] on input "radio" at bounding box center [296, 322] width 0 height 0
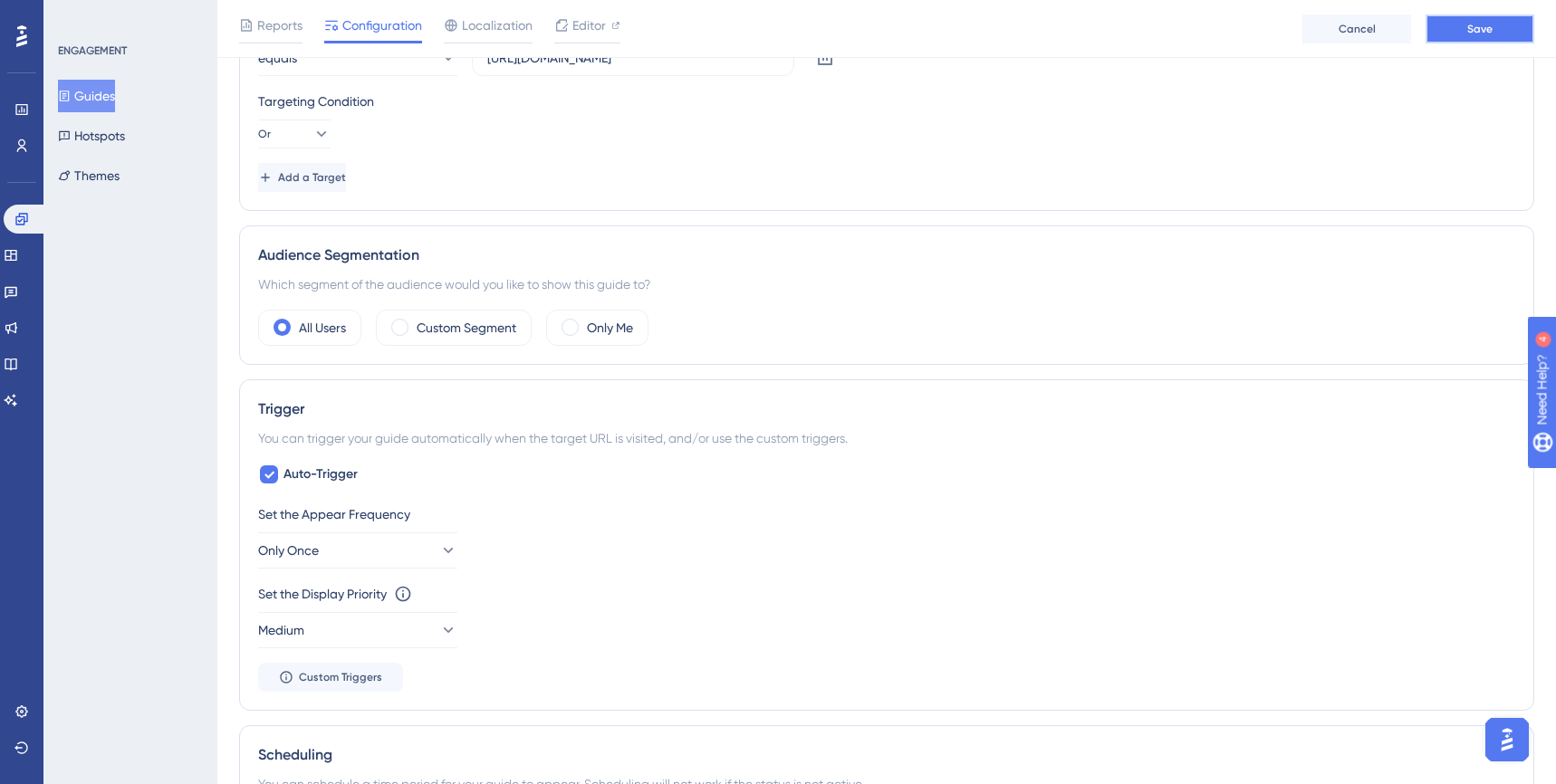
click at [1477, 27] on span "Save" at bounding box center [1480, 29] width 26 height 14
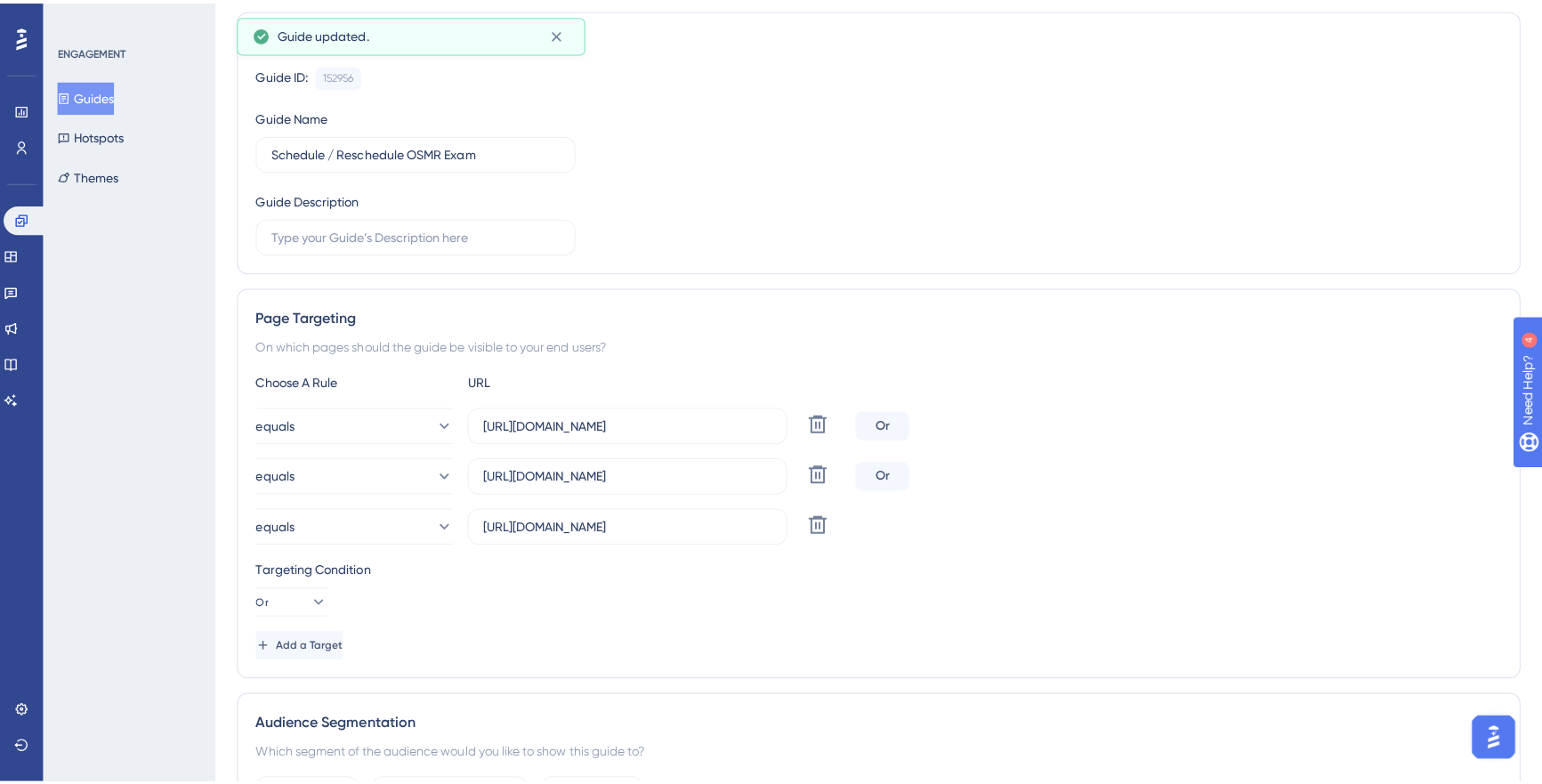
scroll to position [0, 0]
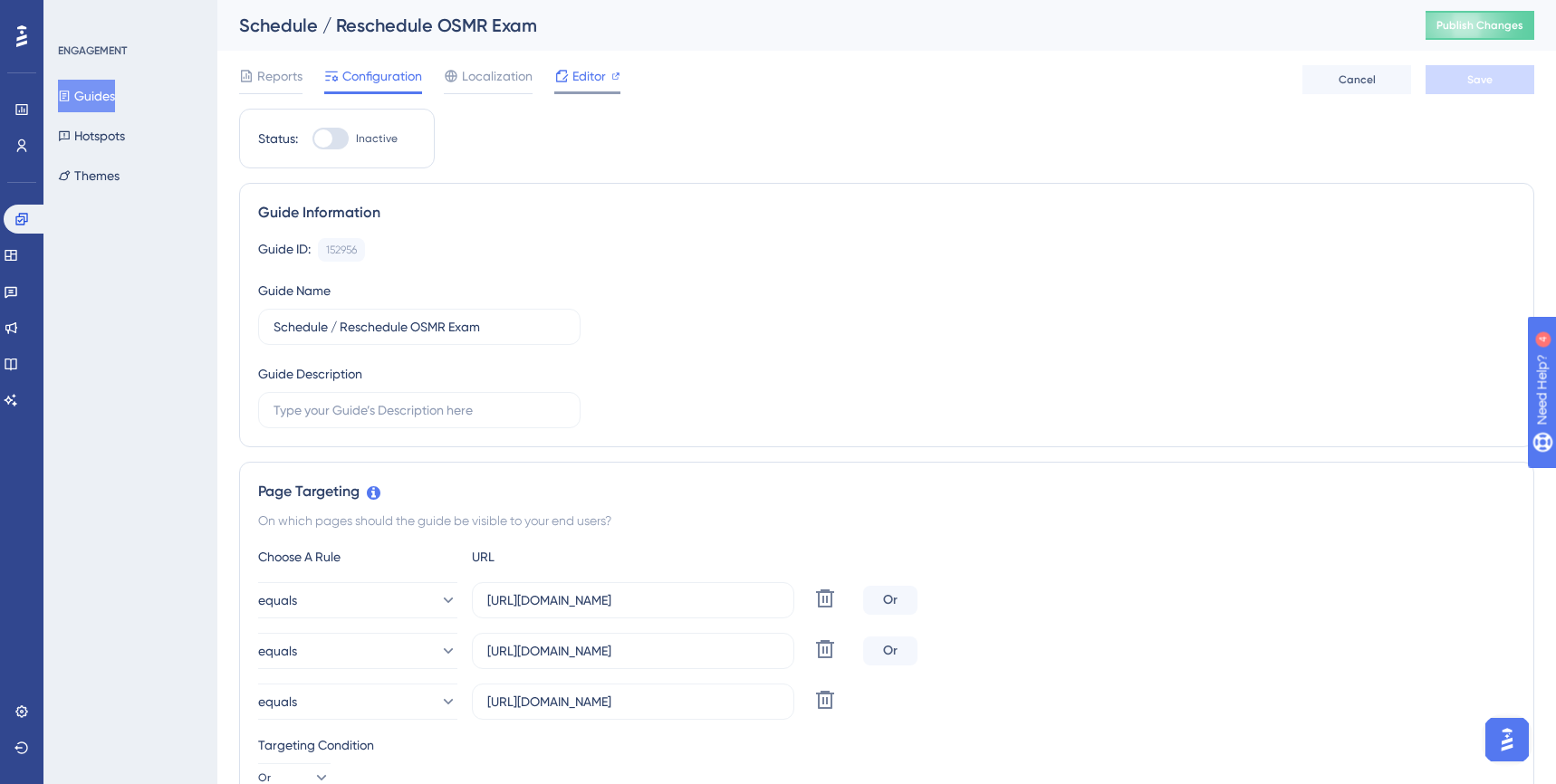
click at [575, 80] on span "Editor" at bounding box center [589, 76] width 33 height 22
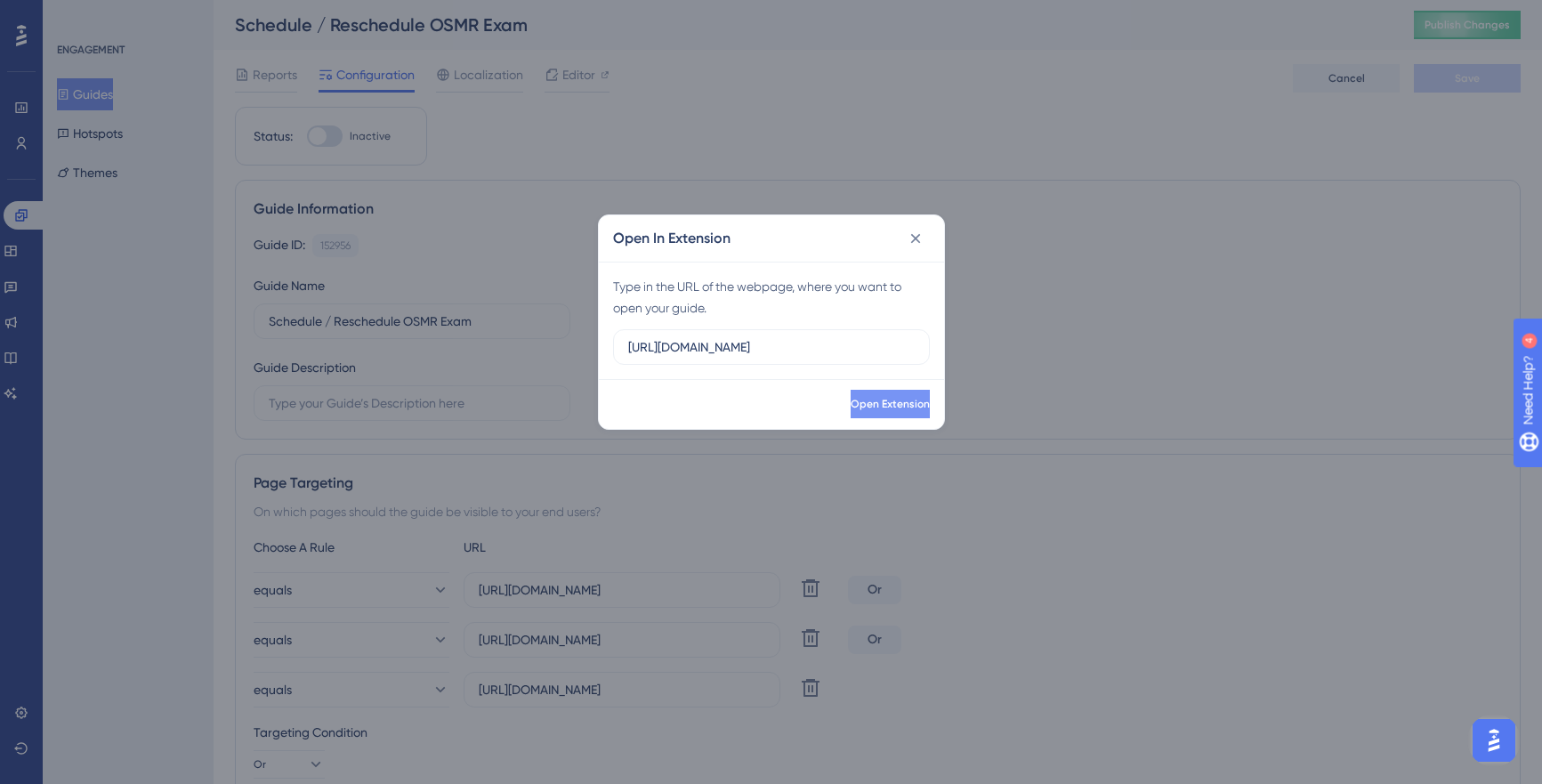
click at [878, 409] on span "Open Extension" at bounding box center [890, 404] width 79 height 14
click at [917, 239] on icon at bounding box center [915, 237] width 9 height 9
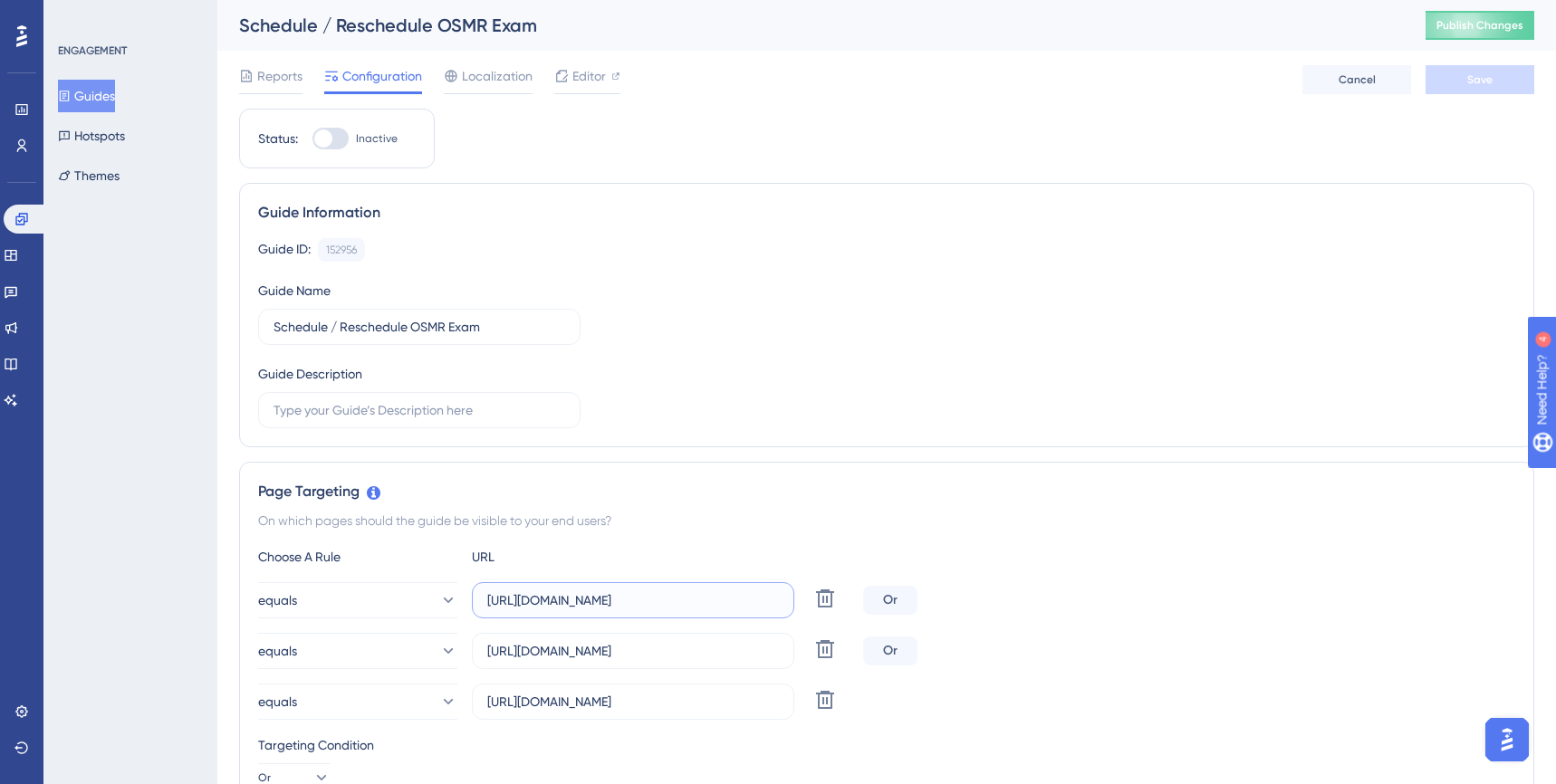
click at [685, 606] on input "https://portal.offsec.com/courses/exp-312-17403/overview" at bounding box center [633, 600] width 292 height 20
click at [583, 79] on span "Editor" at bounding box center [589, 76] width 33 height 22
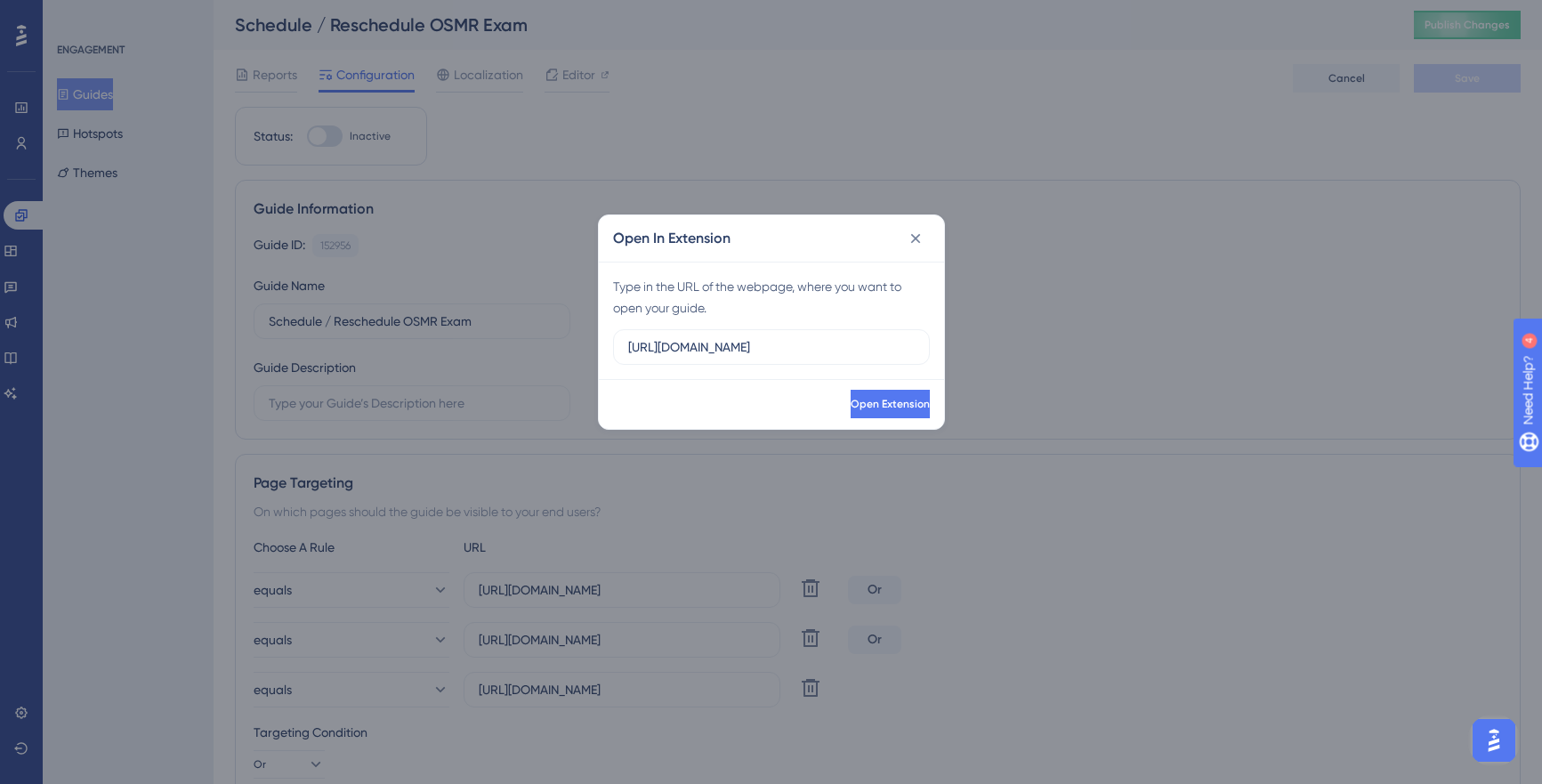
drag, startPoint x: 852, startPoint y: 347, endPoint x: 550, endPoint y: 343, distance: 302.0
click at [550, 343] on div "Open In Extension Type in the URL of the webpage, where you want to open your g…" at bounding box center [771, 392] width 1542 height 784
type input "https://portal.offsec.com/courses/exp-312-17403/overview"
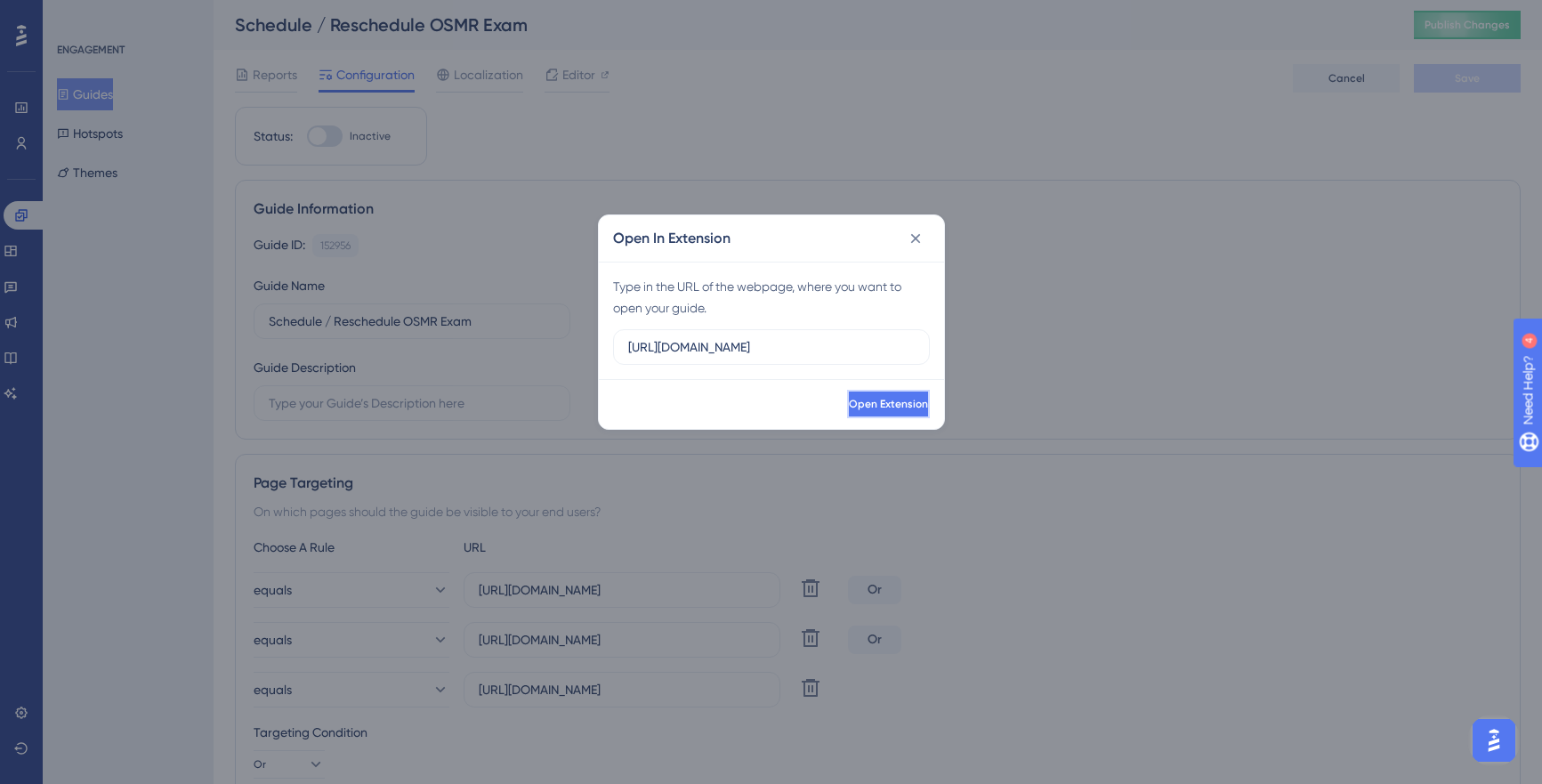
click at [892, 407] on span "Open Extension" at bounding box center [888, 404] width 79 height 14
click at [917, 236] on icon at bounding box center [915, 237] width 9 height 9
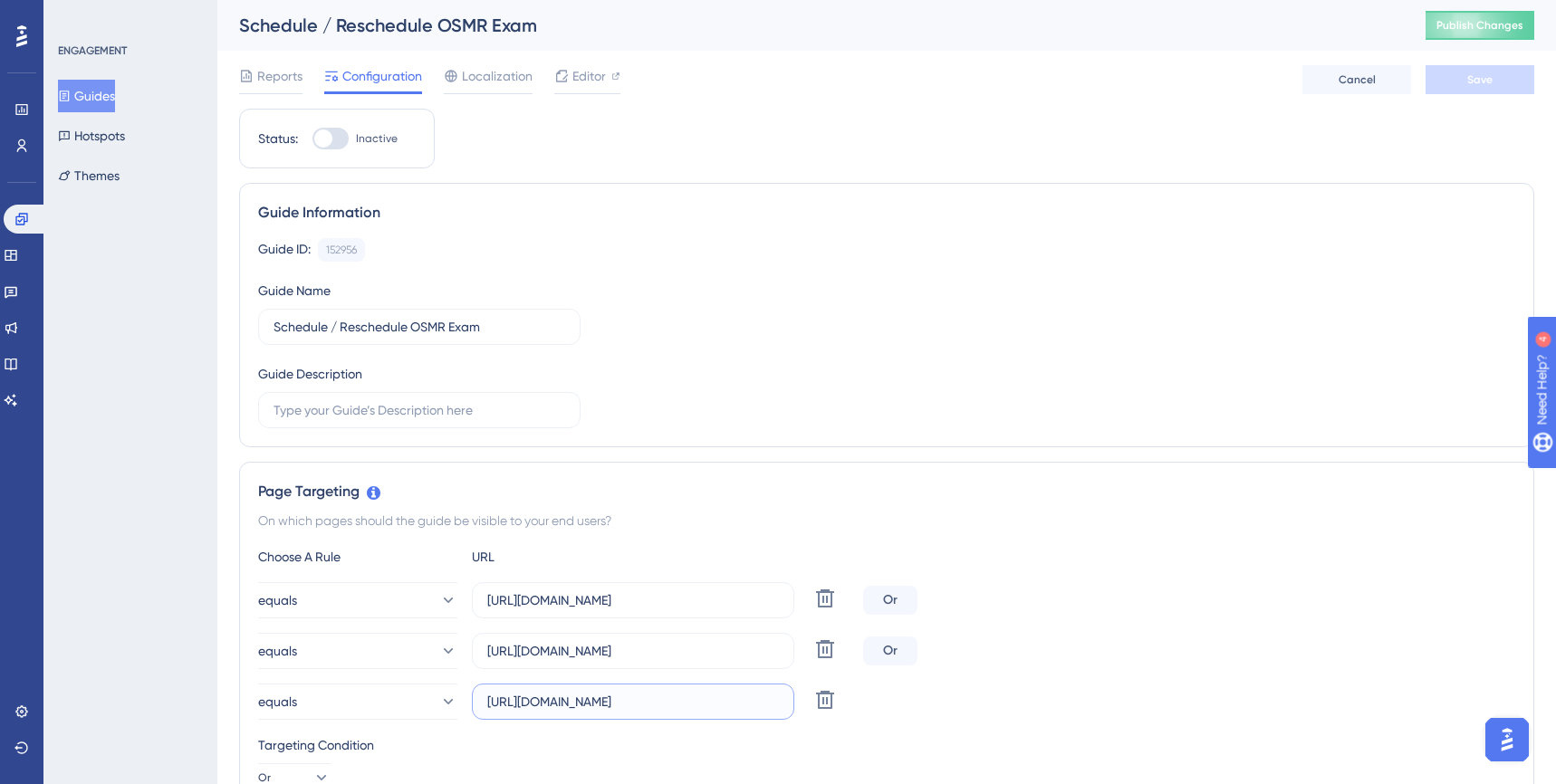
click at [501, 706] on input "https://portal.offsec.com/courses/exp-312-17403/exam" at bounding box center [633, 701] width 292 height 20
click at [584, 73] on span "Editor" at bounding box center [589, 76] width 33 height 22
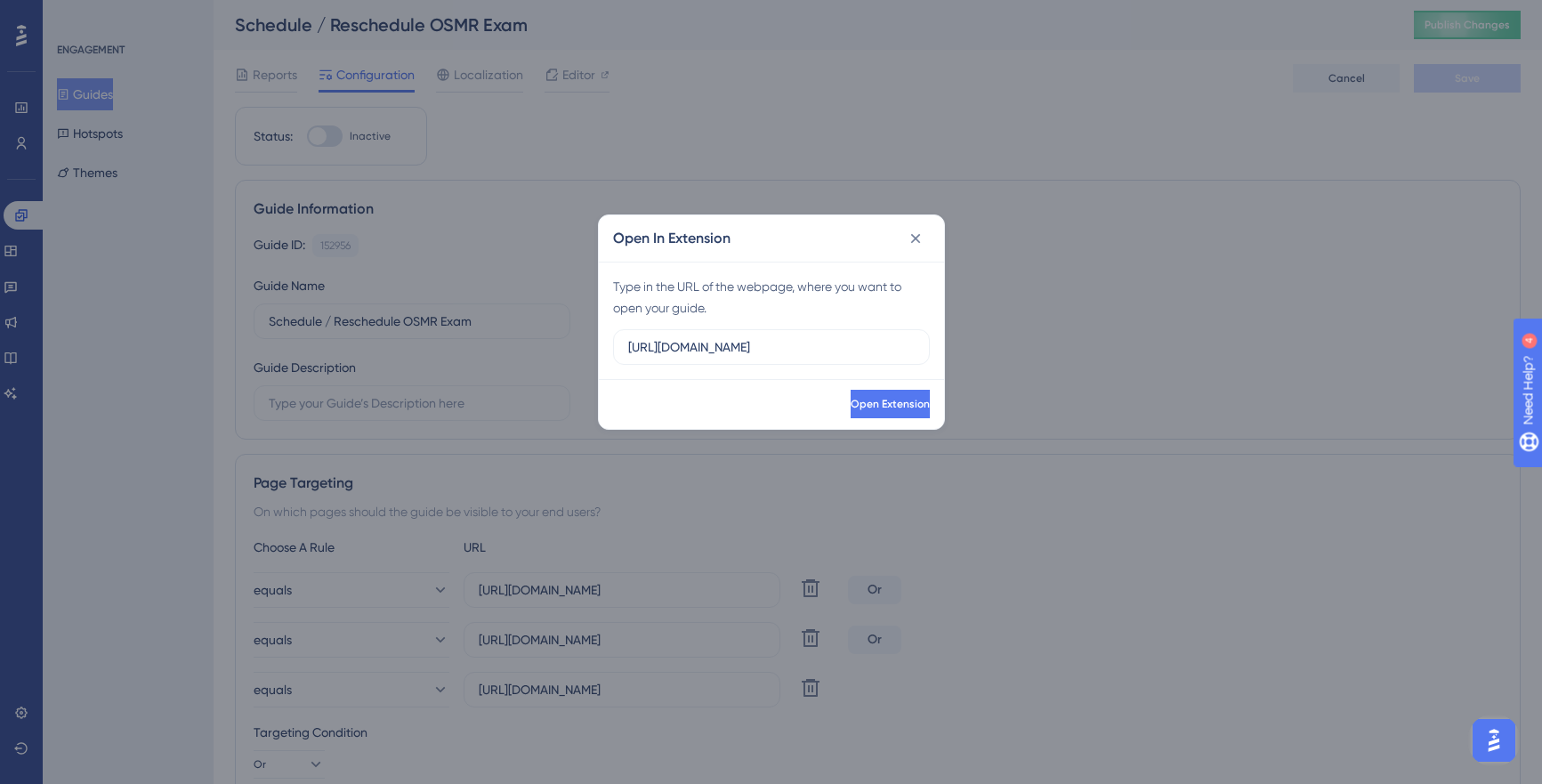
drag, startPoint x: 731, startPoint y: 335, endPoint x: 597, endPoint y: 305, distance: 137.3
click at [598, 305] on div "Open In Extension Type in the URL of the webpage, where you want to open your g…" at bounding box center [771, 321] width 347 height 215
type input "https://portal.offsec.com/courses/exp-312-17403/exam"
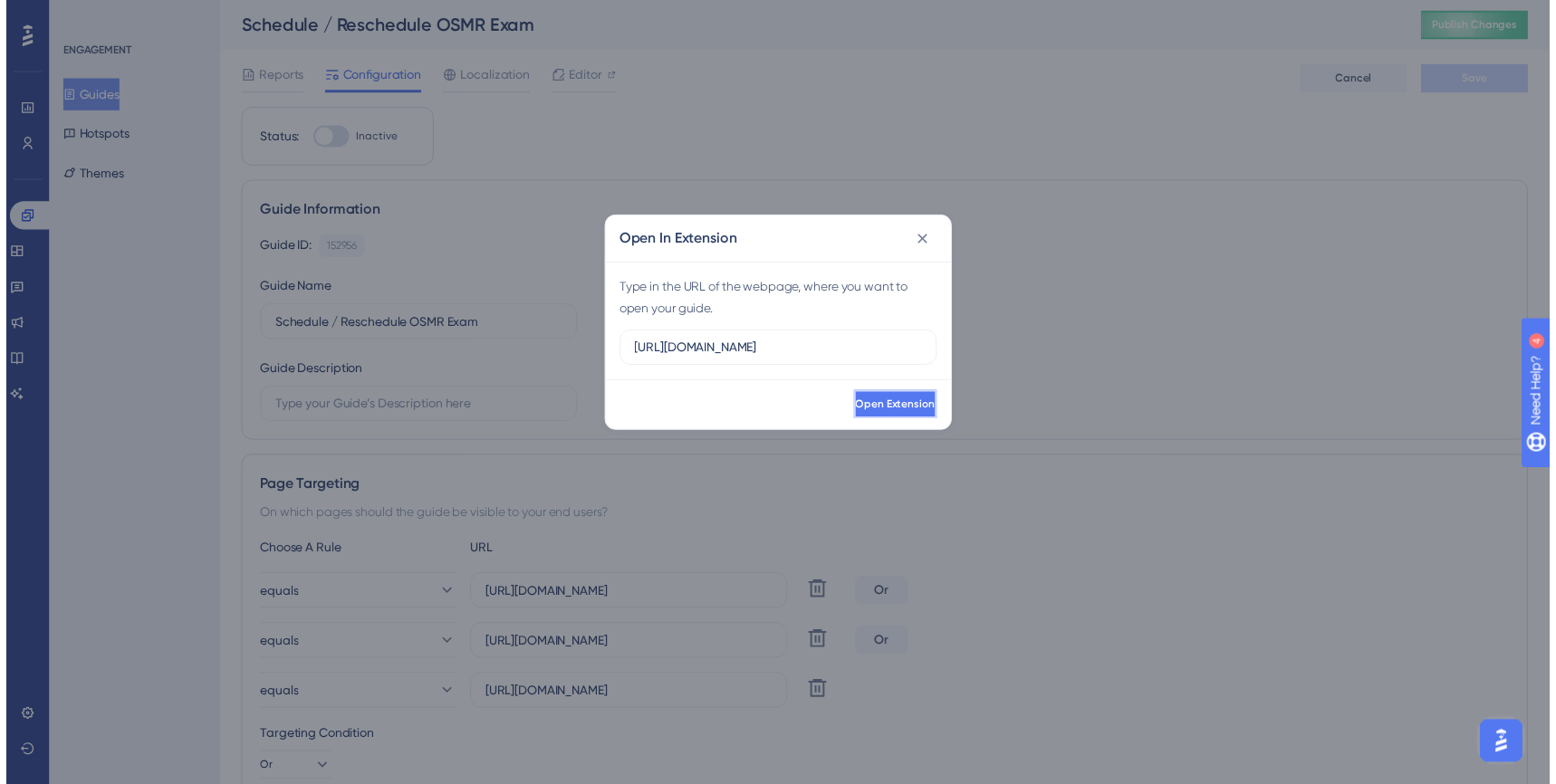
scroll to position [0, 0]
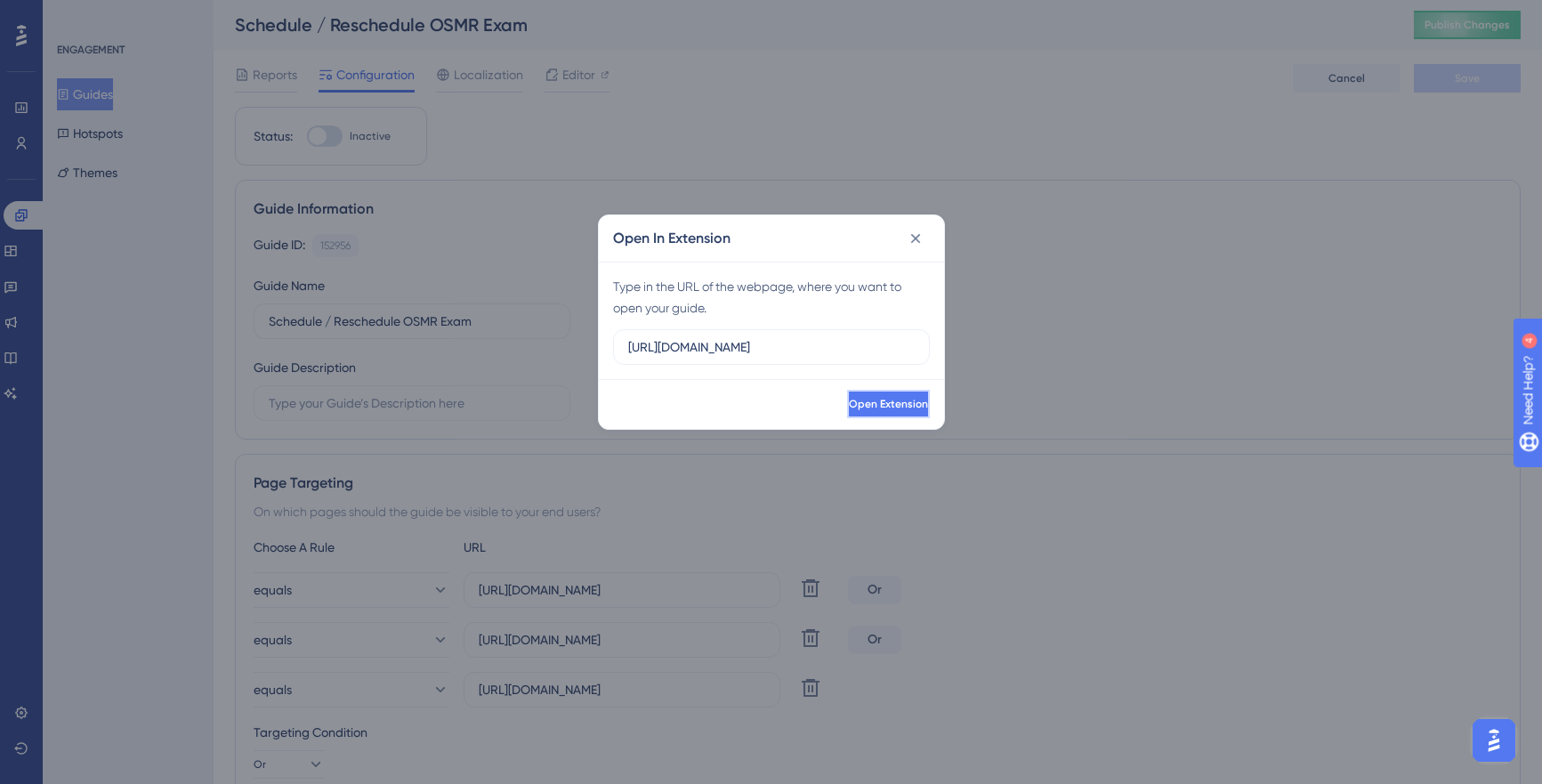
click at [893, 402] on span "Open Extension" at bounding box center [888, 404] width 79 height 14
click at [922, 236] on icon at bounding box center [915, 238] width 18 height 18
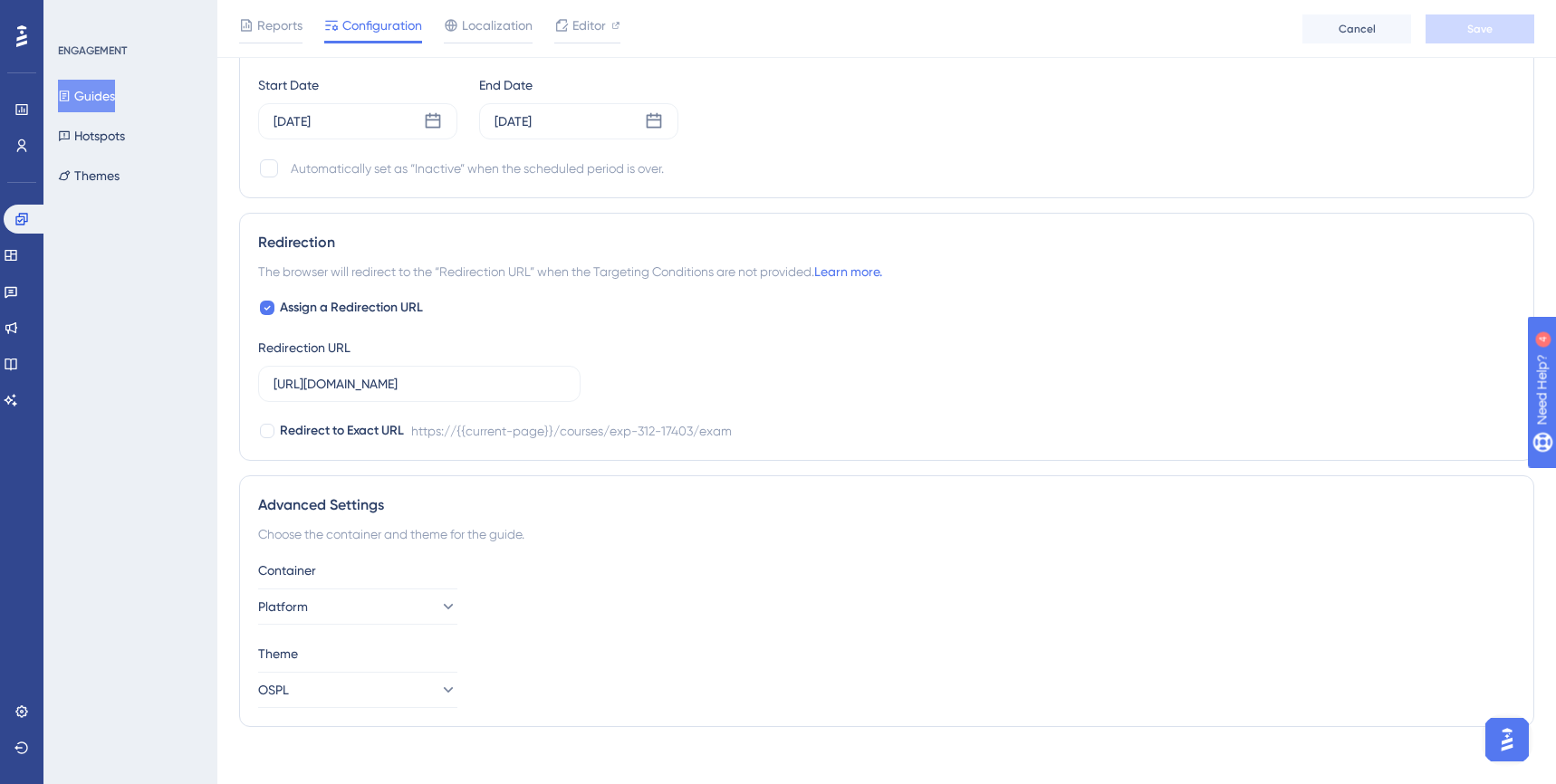
scroll to position [1442, 0]
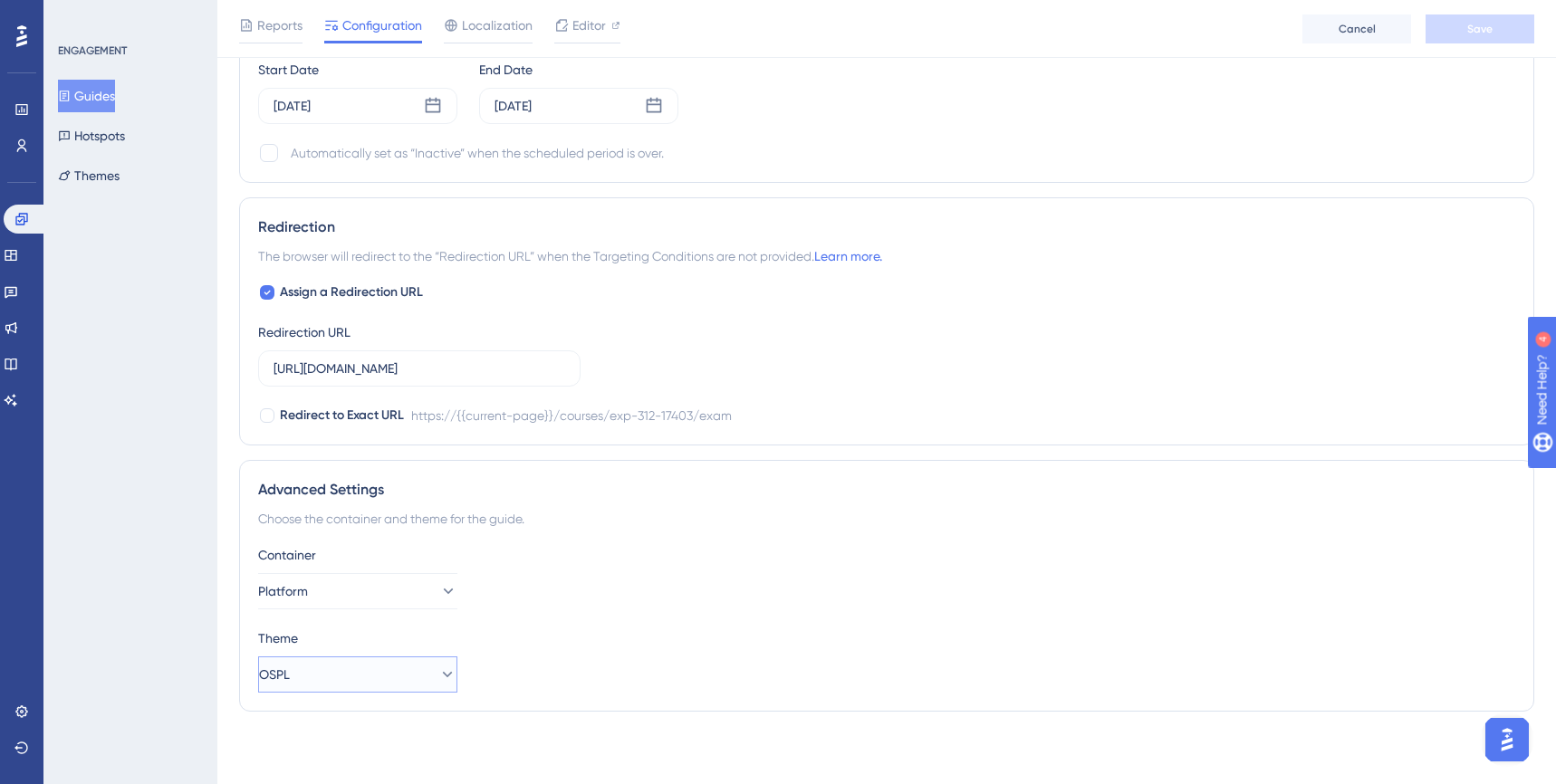
click at [349, 676] on button "OSPL" at bounding box center [357, 675] width 199 height 36
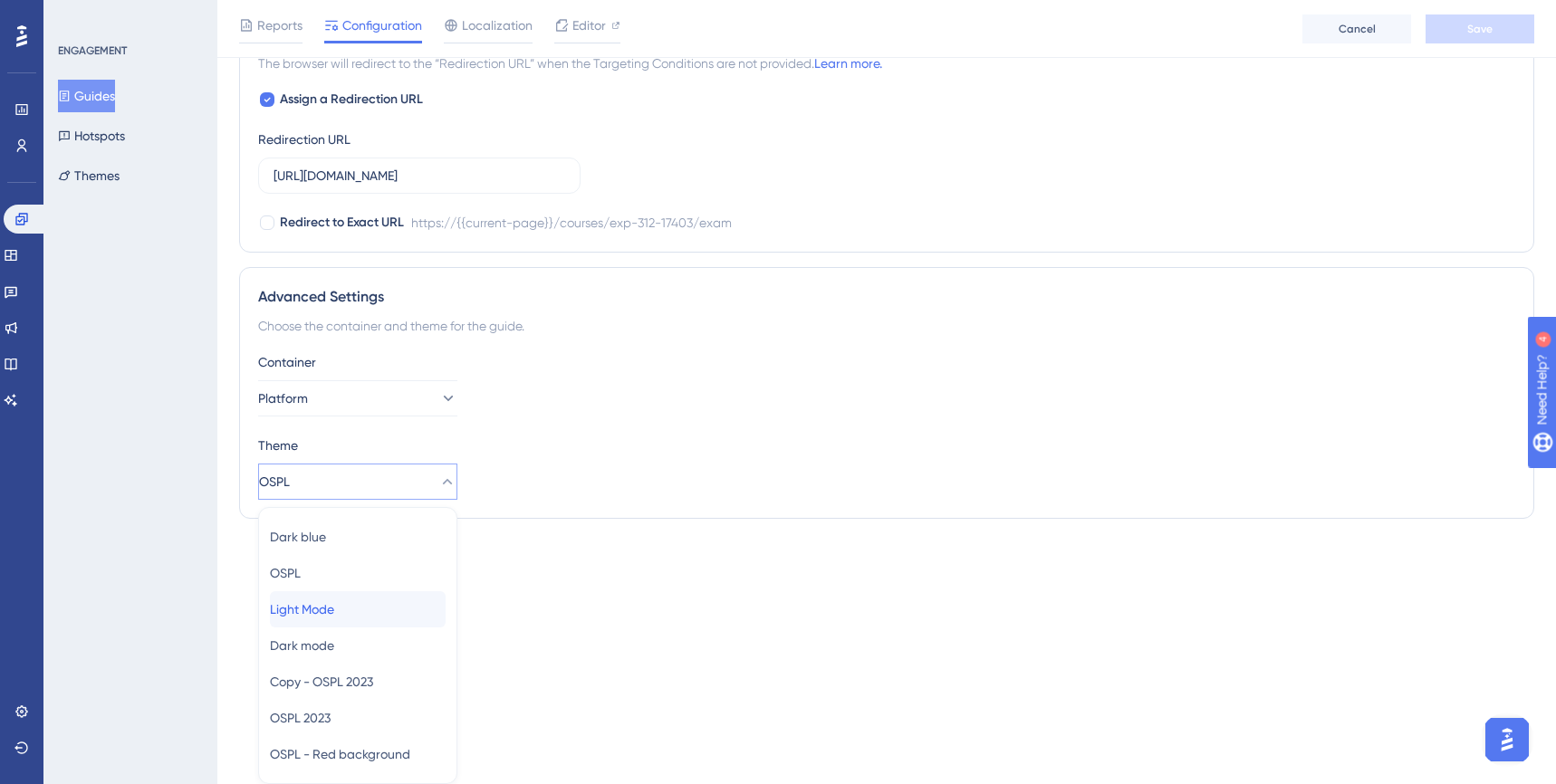
click at [334, 608] on span "Light Mode" at bounding box center [303, 609] width 65 height 22
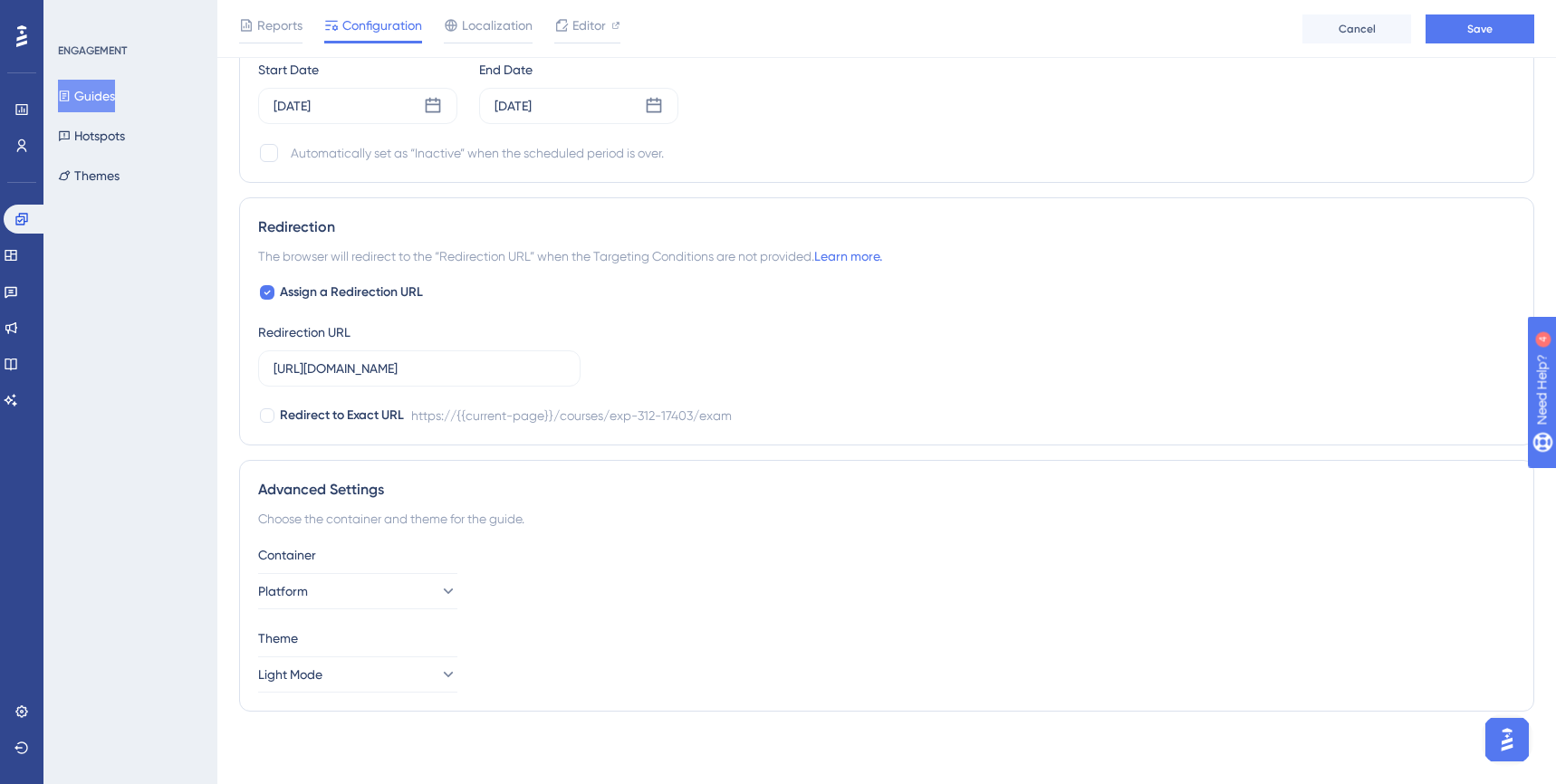
scroll to position [1442, 0]
click at [1499, 33] on button "Save" at bounding box center [1480, 29] width 108 height 29
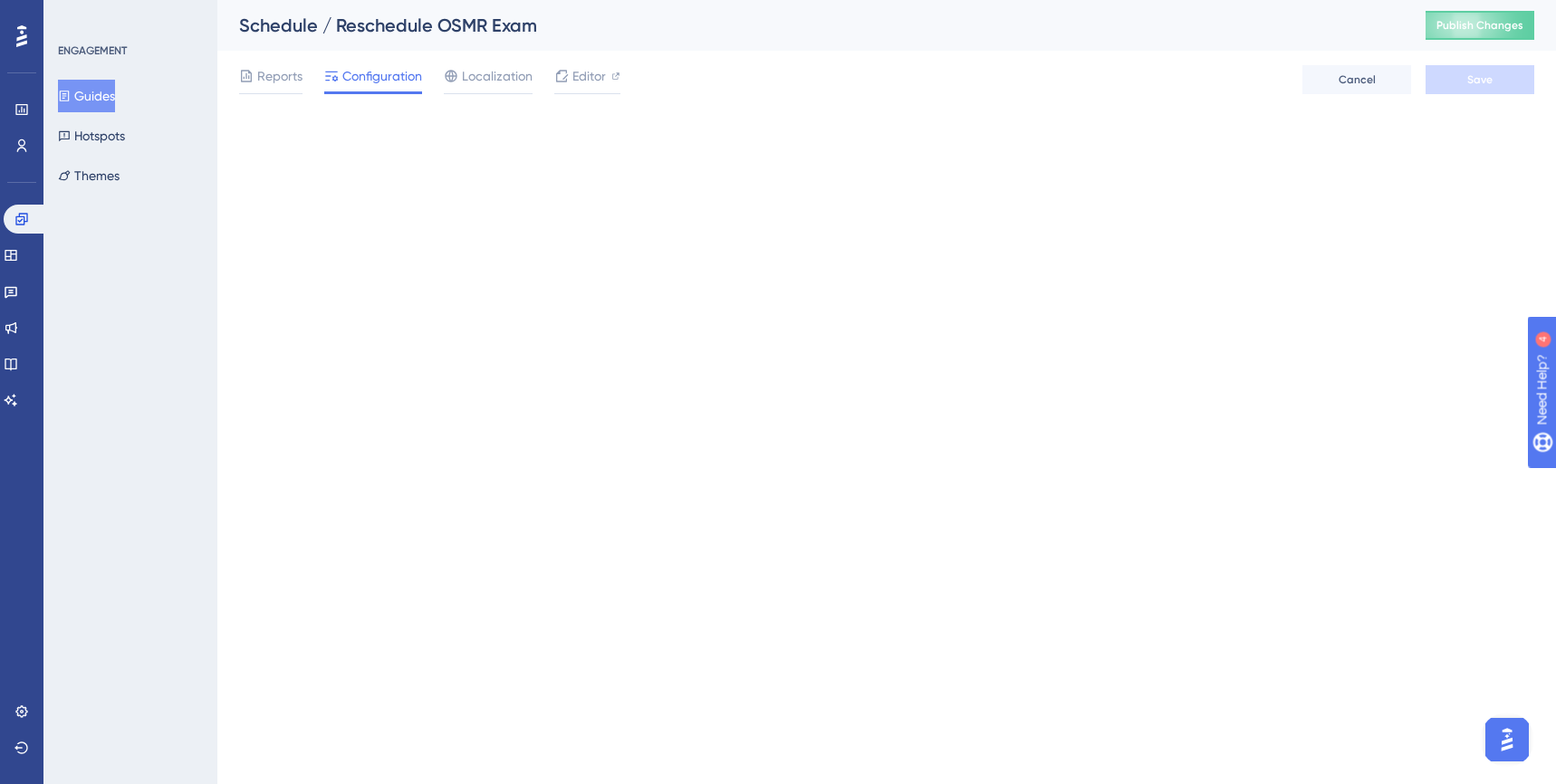
scroll to position [0, 0]
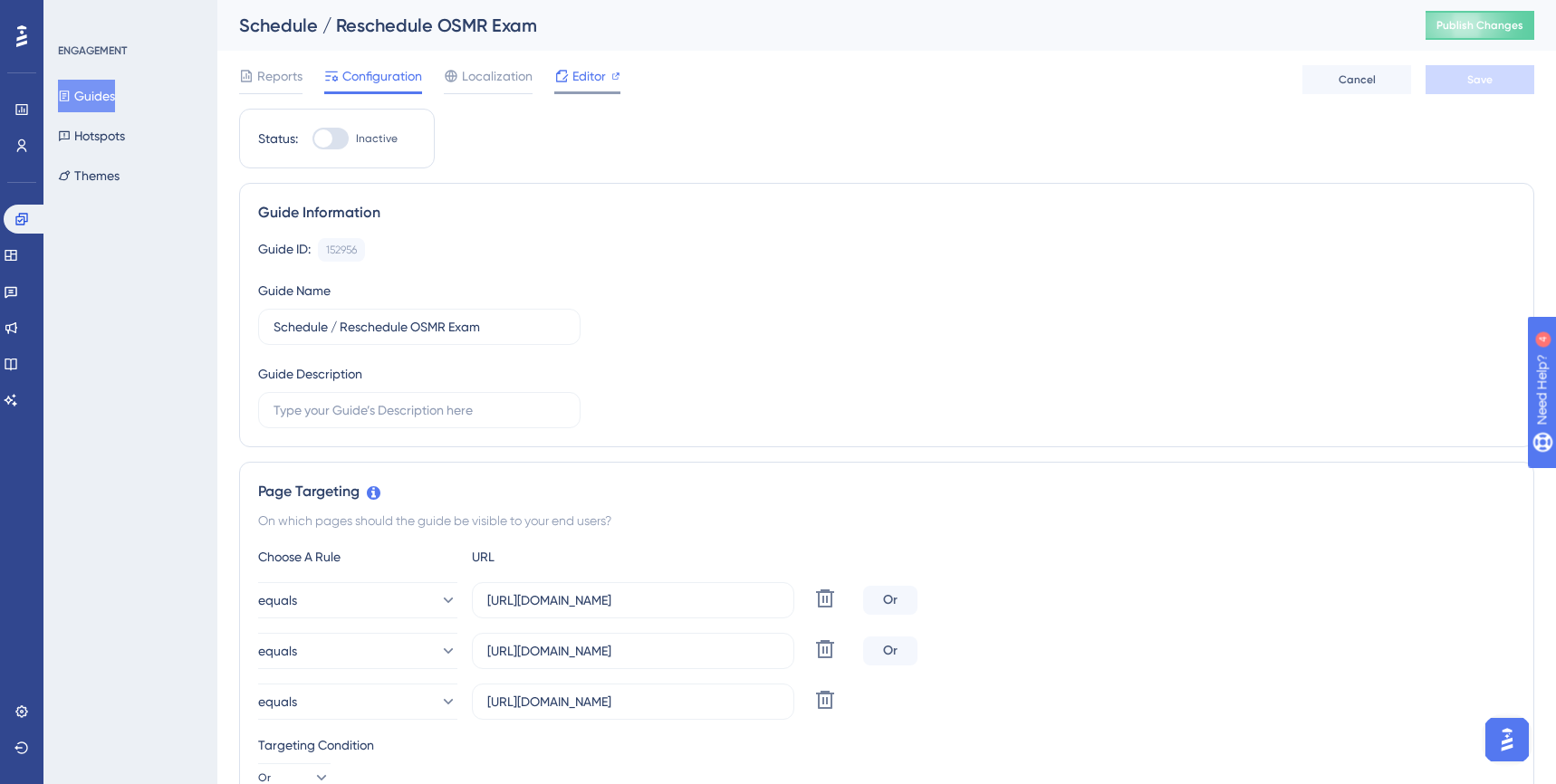
click at [589, 73] on span "Editor" at bounding box center [589, 76] width 33 height 22
click at [602, 75] on span "Editor" at bounding box center [589, 76] width 33 height 22
click at [589, 71] on span "Editor" at bounding box center [589, 76] width 33 height 22
click at [1496, 25] on span "Publish Changes" at bounding box center [1480, 25] width 87 height 14
click at [594, 81] on span "Editor" at bounding box center [589, 76] width 33 height 22
